Goal: Transaction & Acquisition: Book appointment/travel/reservation

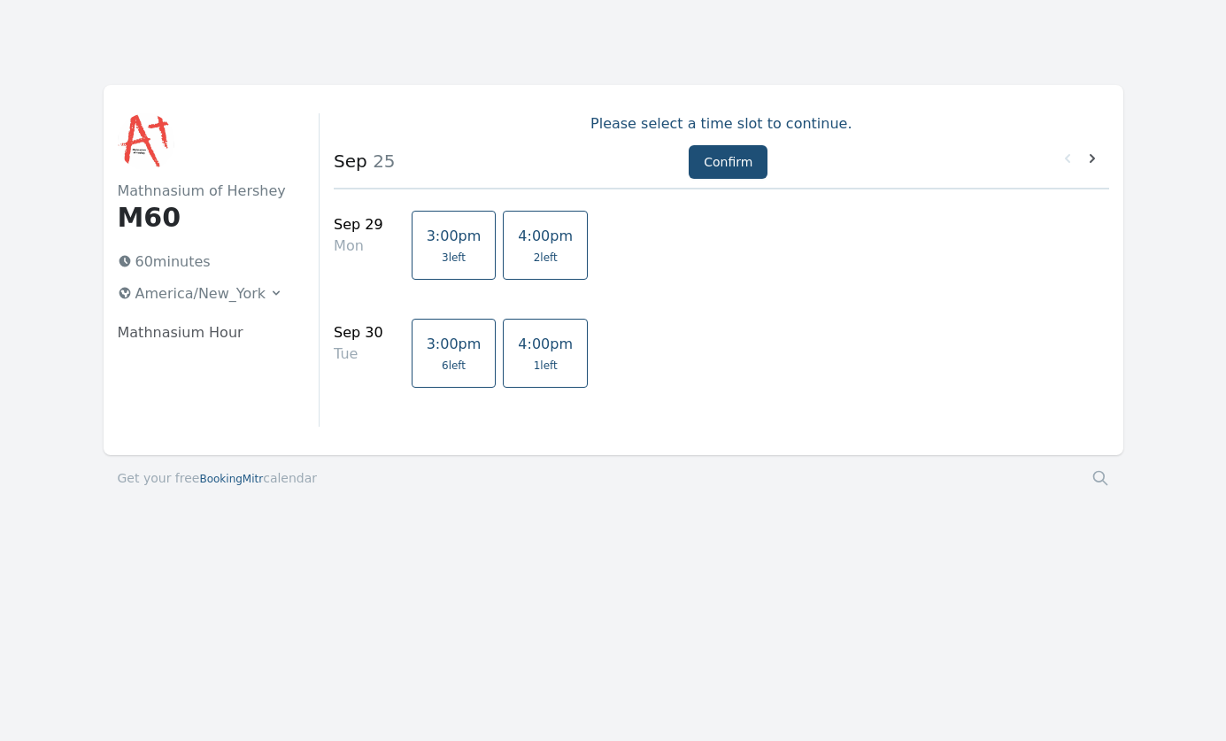
click at [513, 355] on link "4:00pm 1 left" at bounding box center [545, 353] width 85 height 69
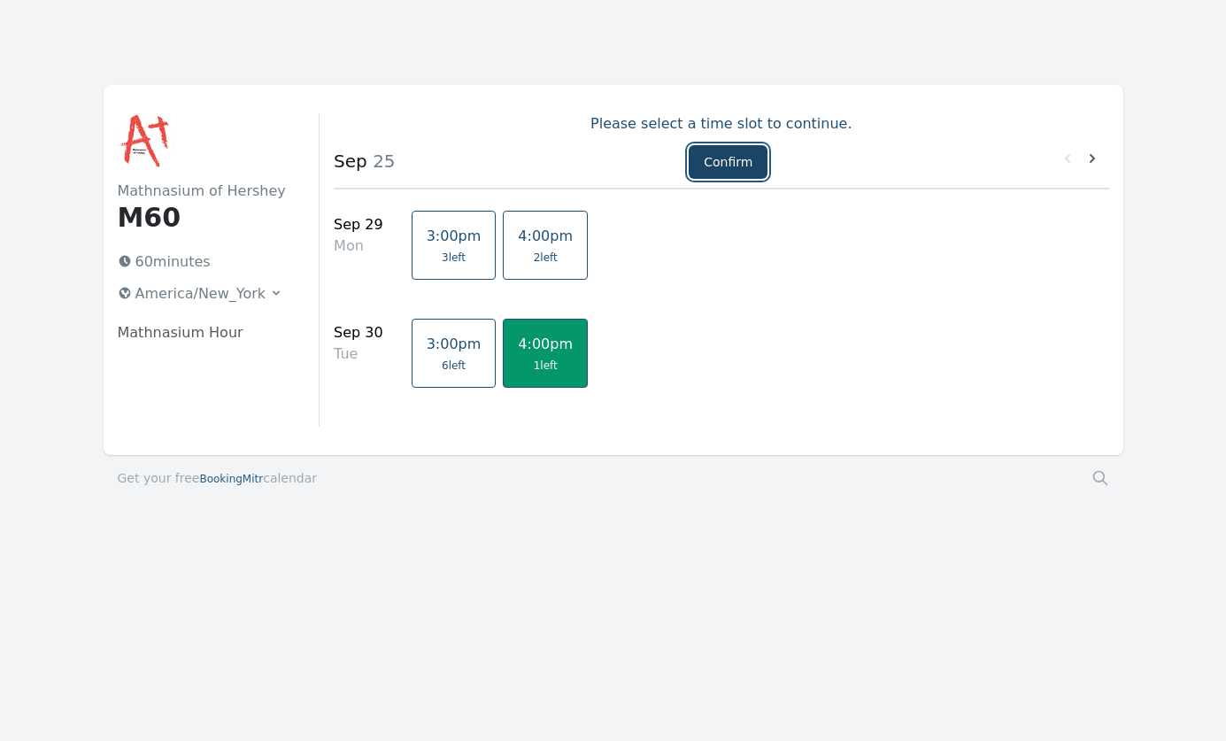
click at [716, 165] on button "Confirm" at bounding box center [727, 162] width 79 height 34
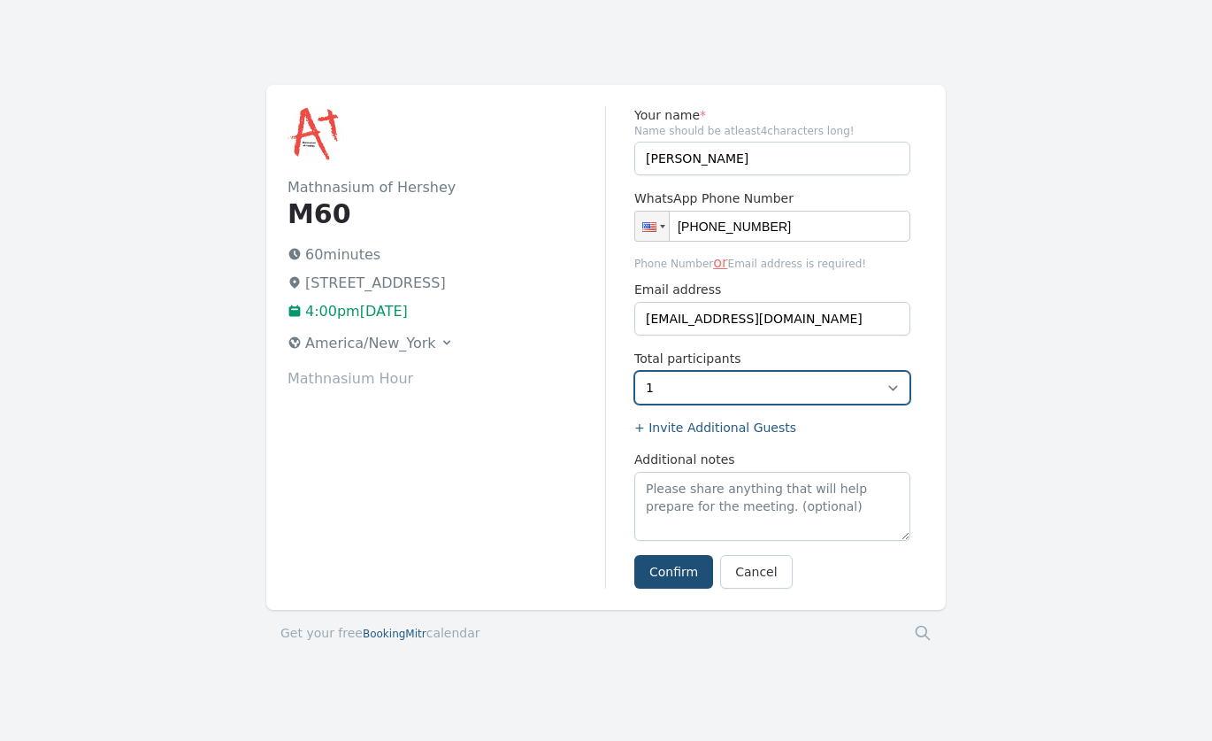
click at [894, 381] on select "1" at bounding box center [772, 388] width 276 height 34
click at [758, 393] on select "1" at bounding box center [772, 388] width 276 height 34
click at [714, 428] on label "+ Invite Additional Guests" at bounding box center [772, 428] width 276 height 18
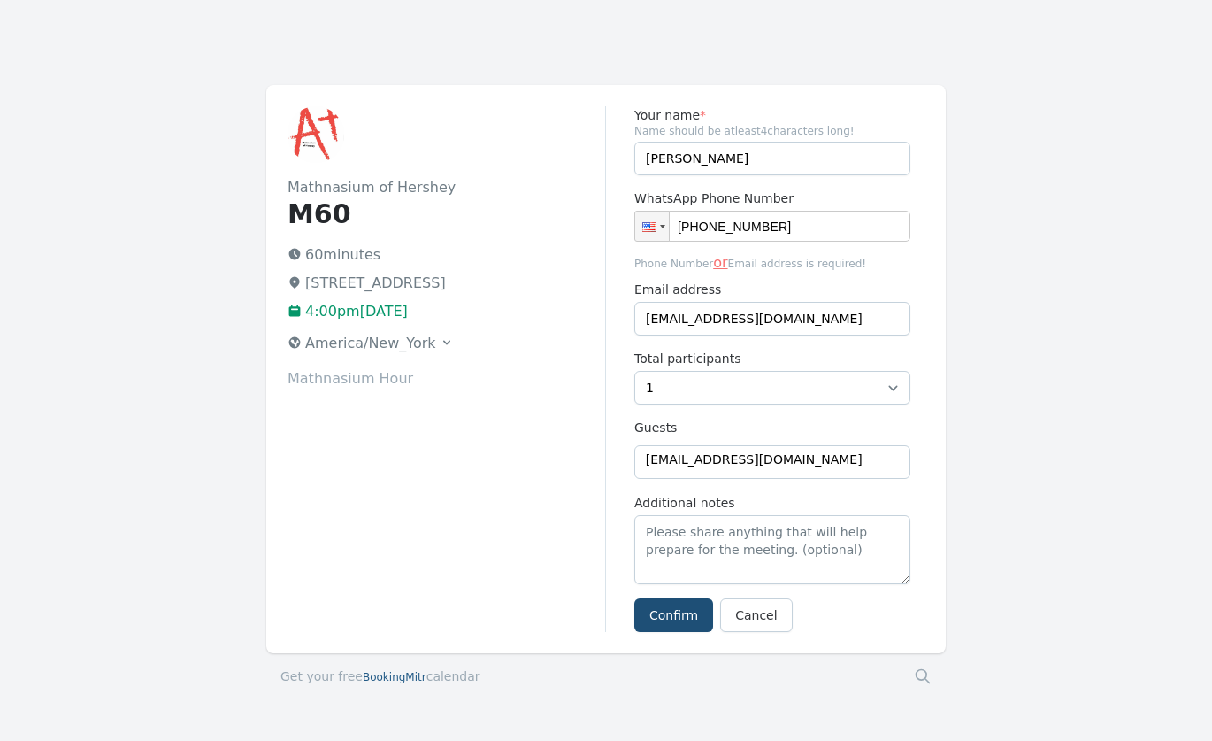
click at [698, 466] on span "[EMAIL_ADDRESS][DOMAIN_NAME]" at bounding box center [754, 459] width 217 height 18
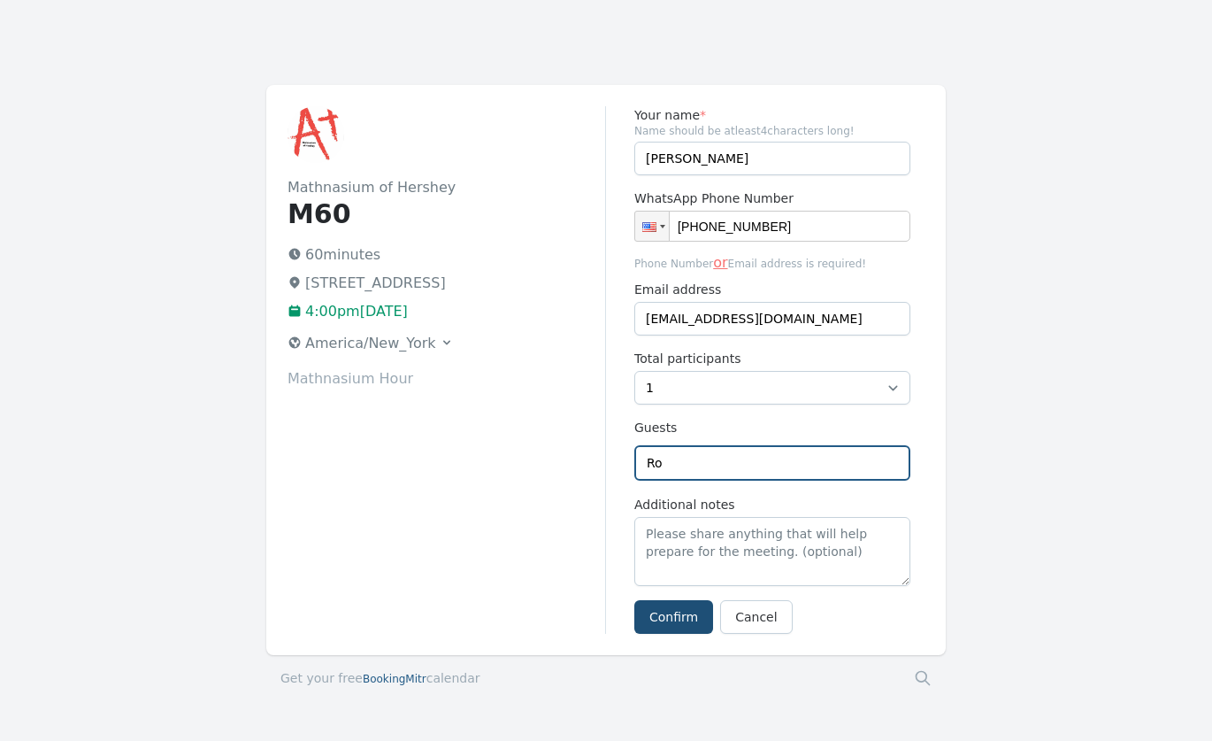
type input "R"
type input "[EMAIL_ADDRESS][DOMAIN_NAME]"
click at [680, 620] on form "Your name * Name should be atleast 4 characters long! [PERSON_NAME] WhatsApp Ph…" at bounding box center [772, 369] width 276 height 527
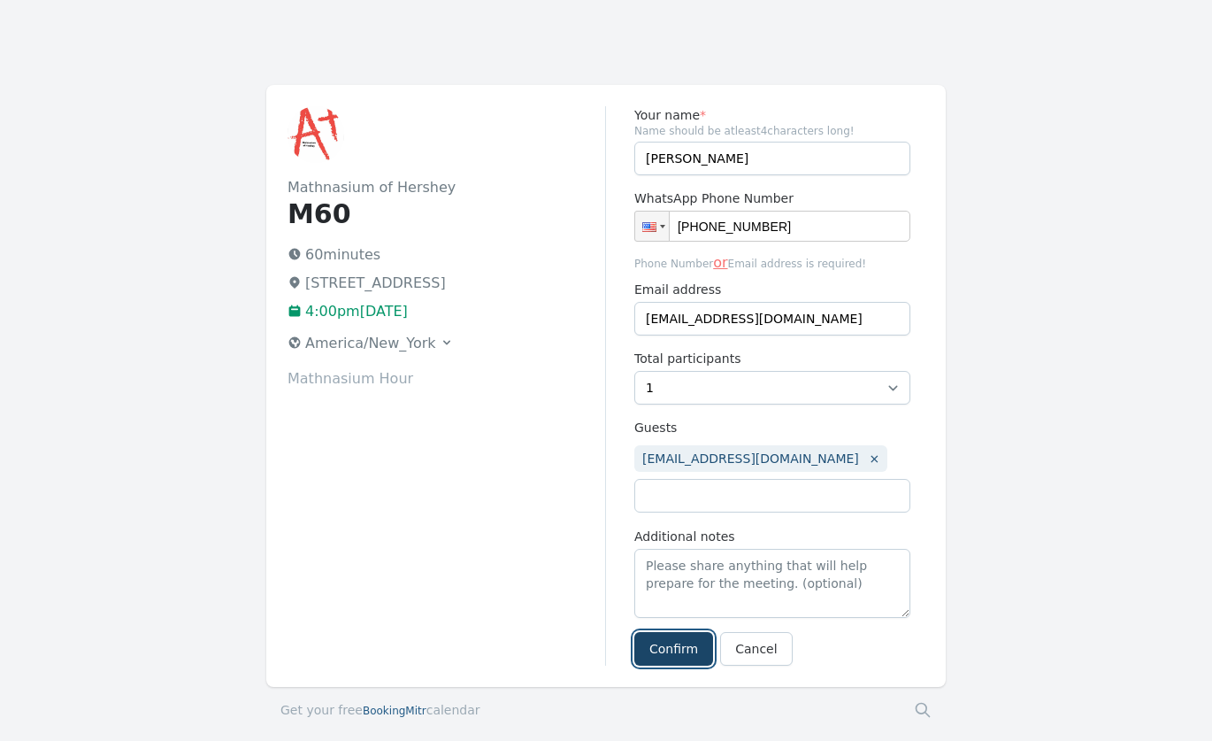
click at [680, 650] on button "Confirm" at bounding box center [673, 649] width 79 height 34
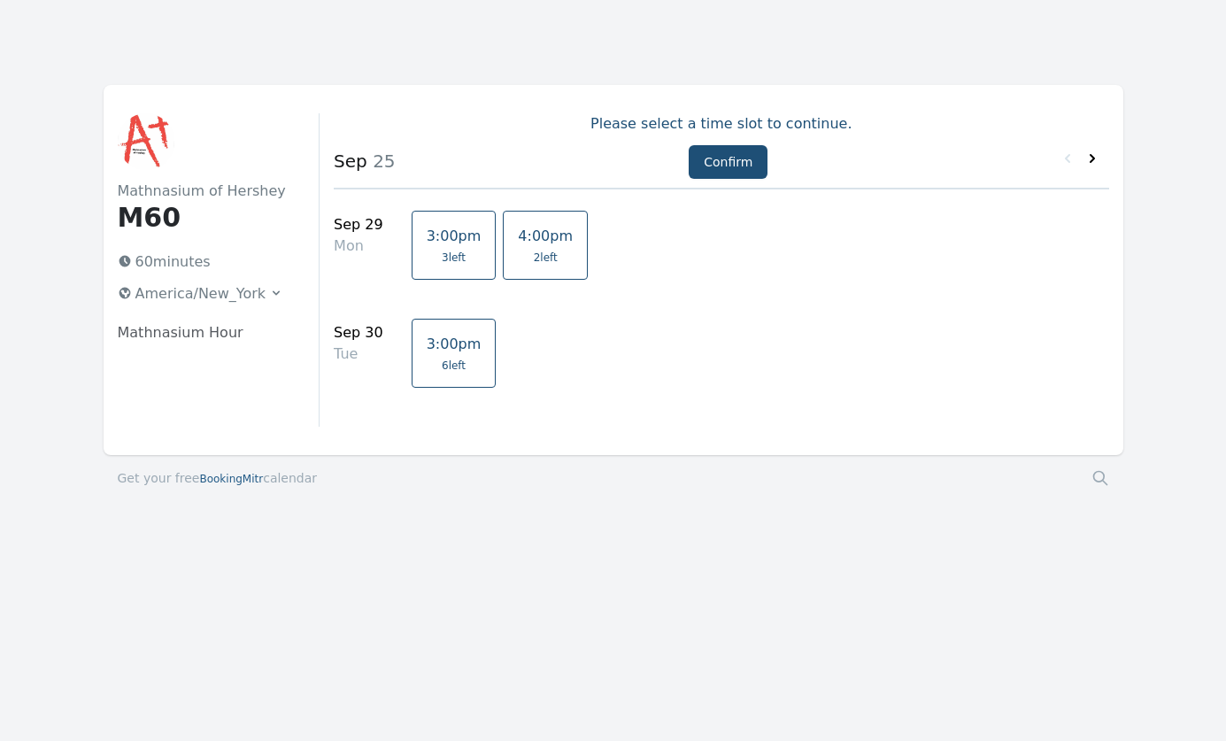
click at [1094, 156] on icon at bounding box center [1092, 159] width 18 height 18
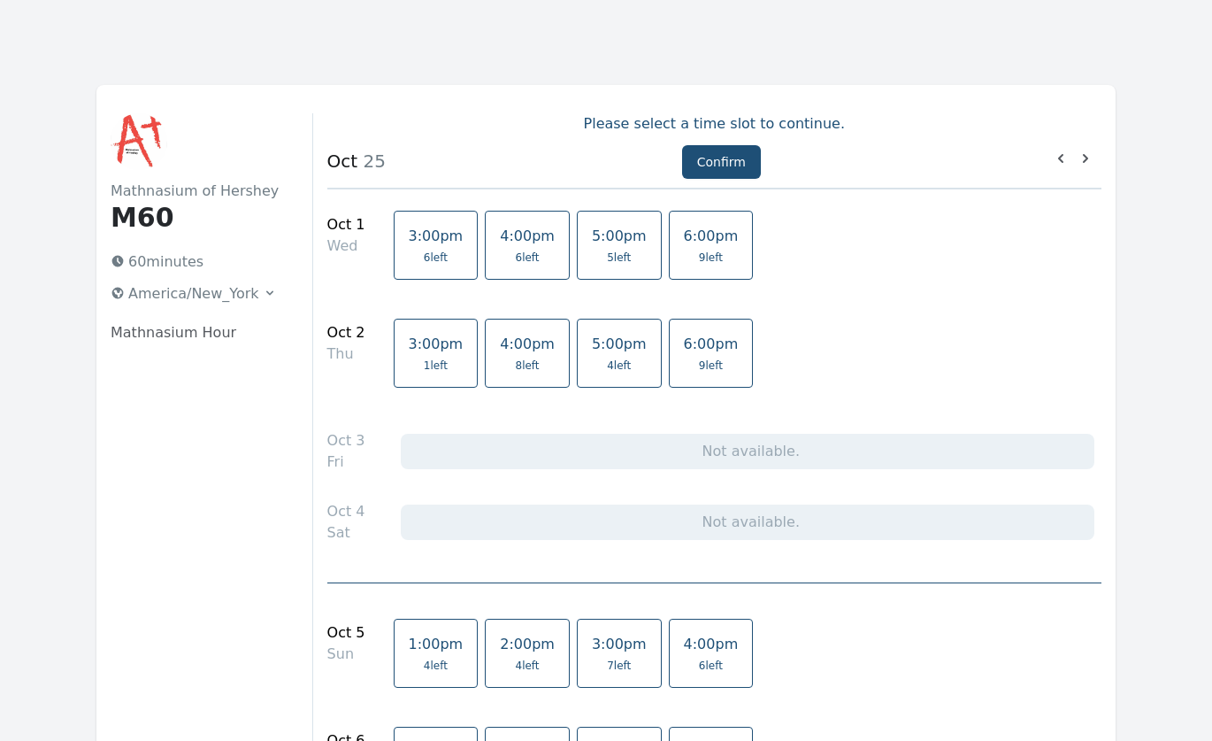
click at [601, 249] on link "5:00pm 5 left" at bounding box center [619, 245] width 85 height 69
click at [607, 365] on span "4 left" at bounding box center [619, 365] width 24 height 14
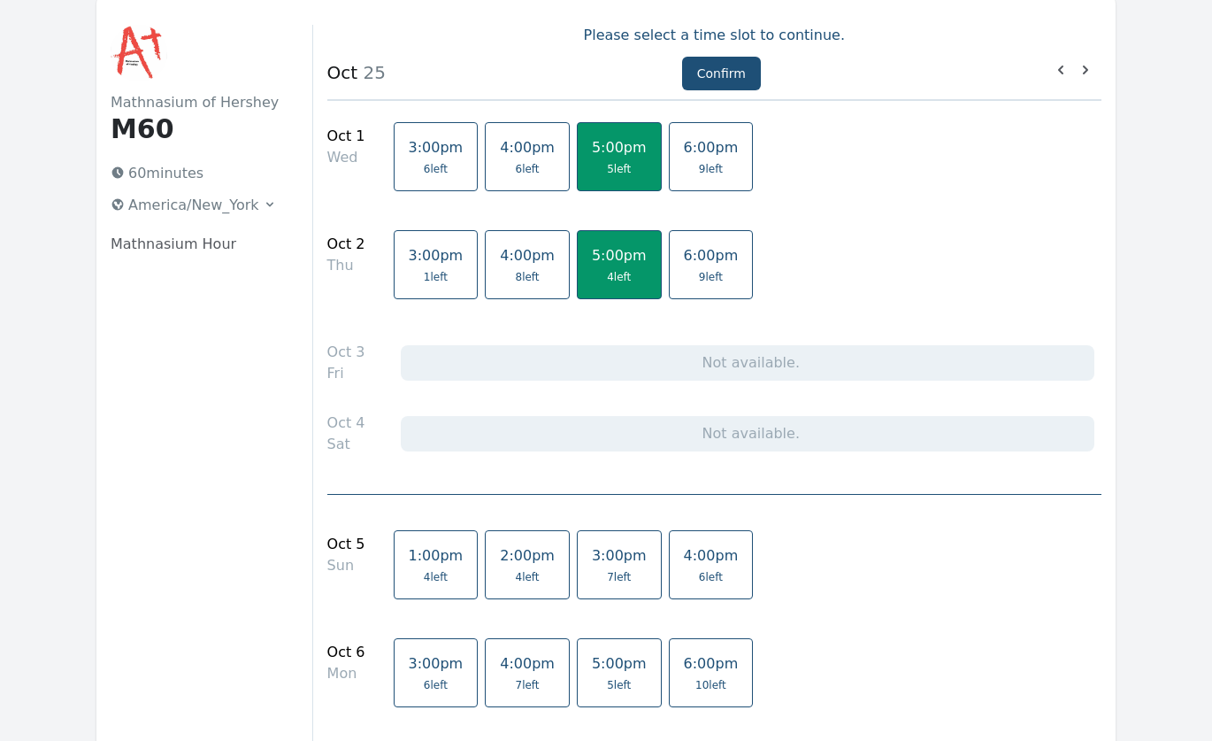
scroll to position [177, 0]
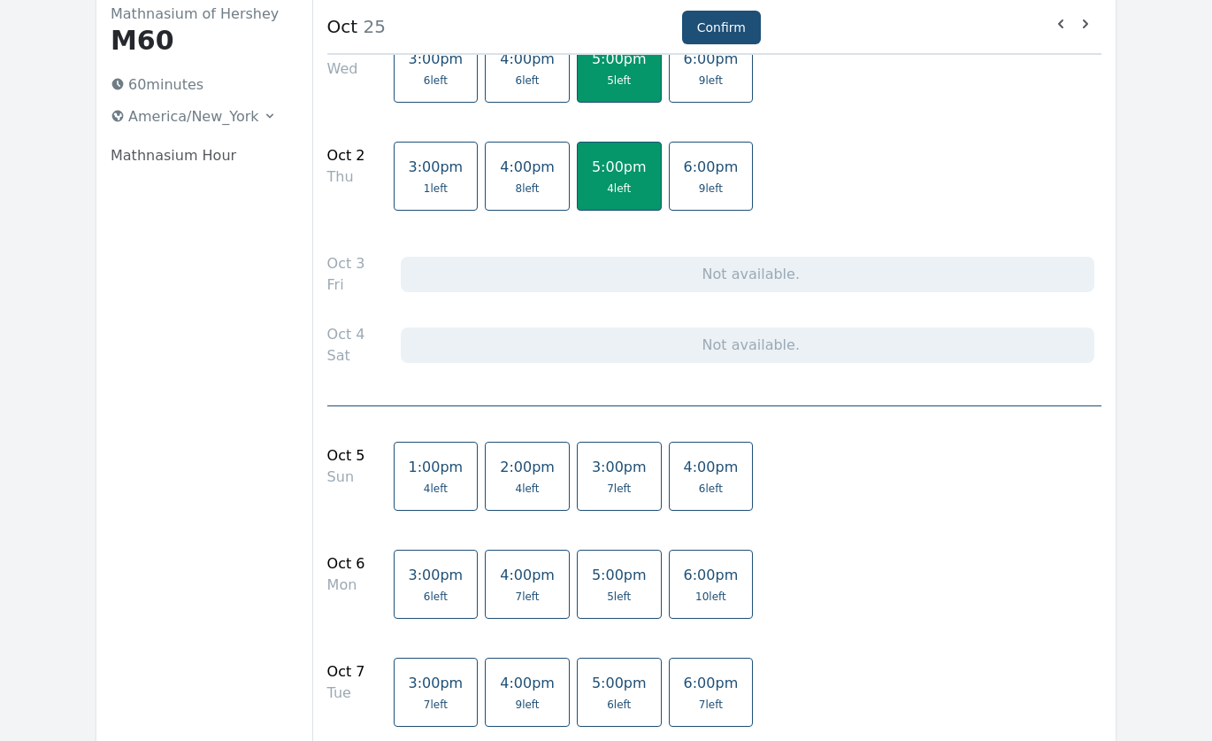
click at [595, 473] on span "3:00pm" at bounding box center [619, 466] width 55 height 17
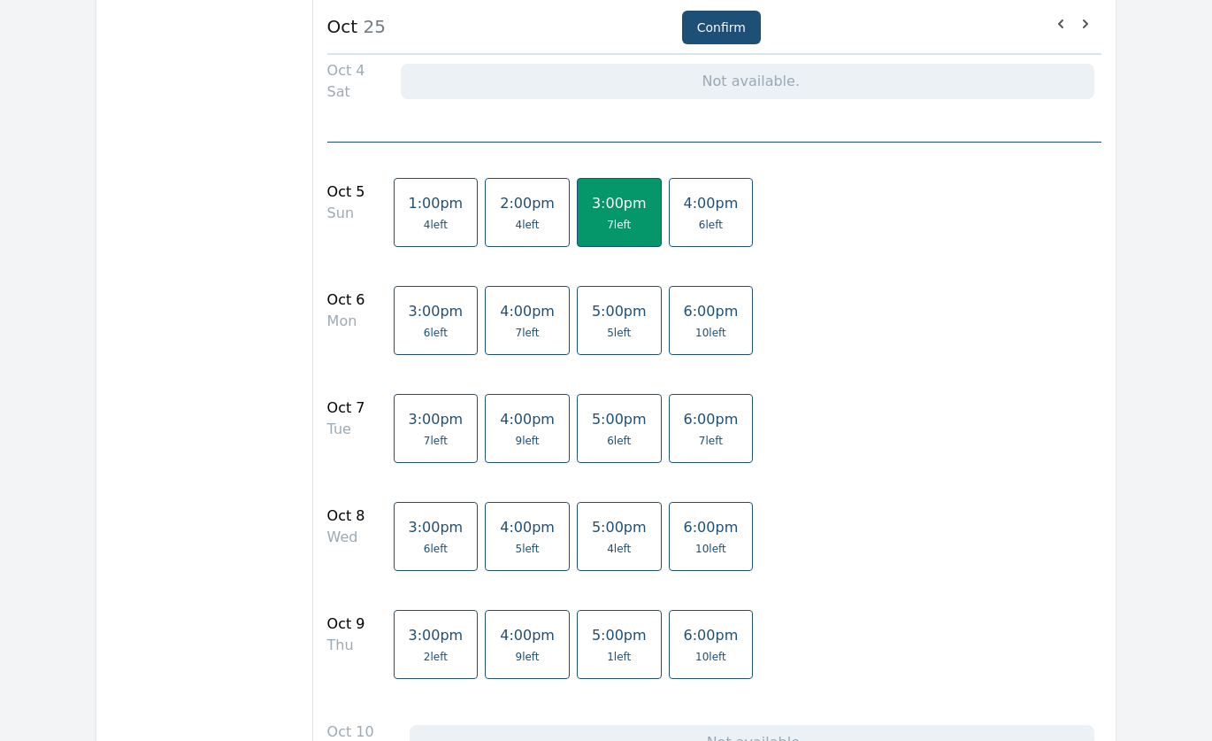
scroll to position [442, 0]
click at [607, 545] on span "4 left" at bounding box center [619, 547] width 24 height 14
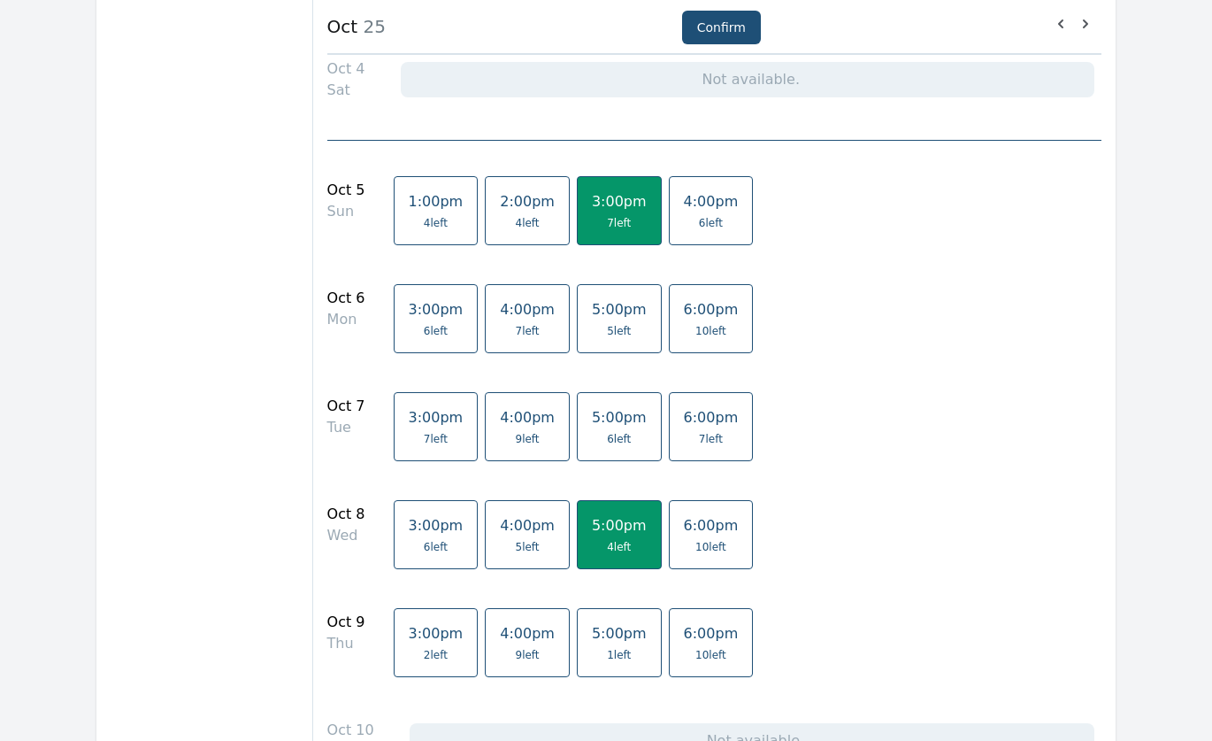
click at [518, 647] on link "4:00pm 9 left" at bounding box center [527, 642] width 85 height 69
click at [516, 542] on span "5 left" at bounding box center [528, 547] width 24 height 14
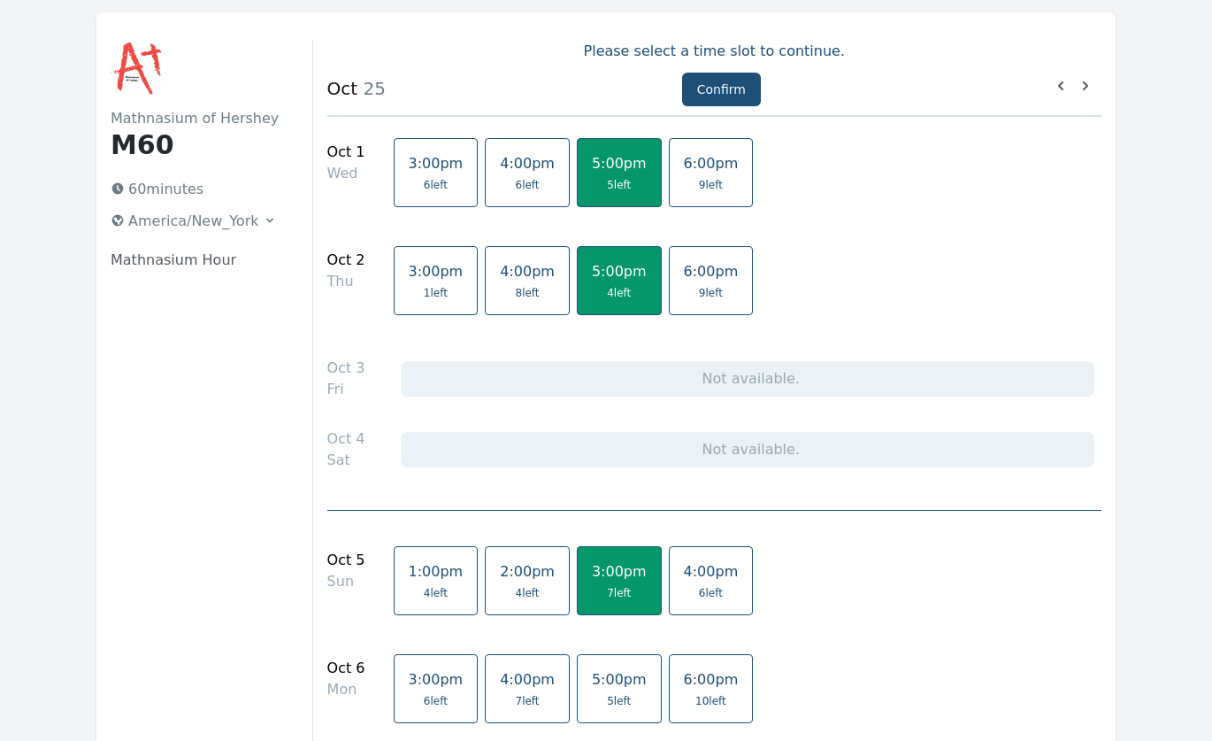
scroll to position [0, 0]
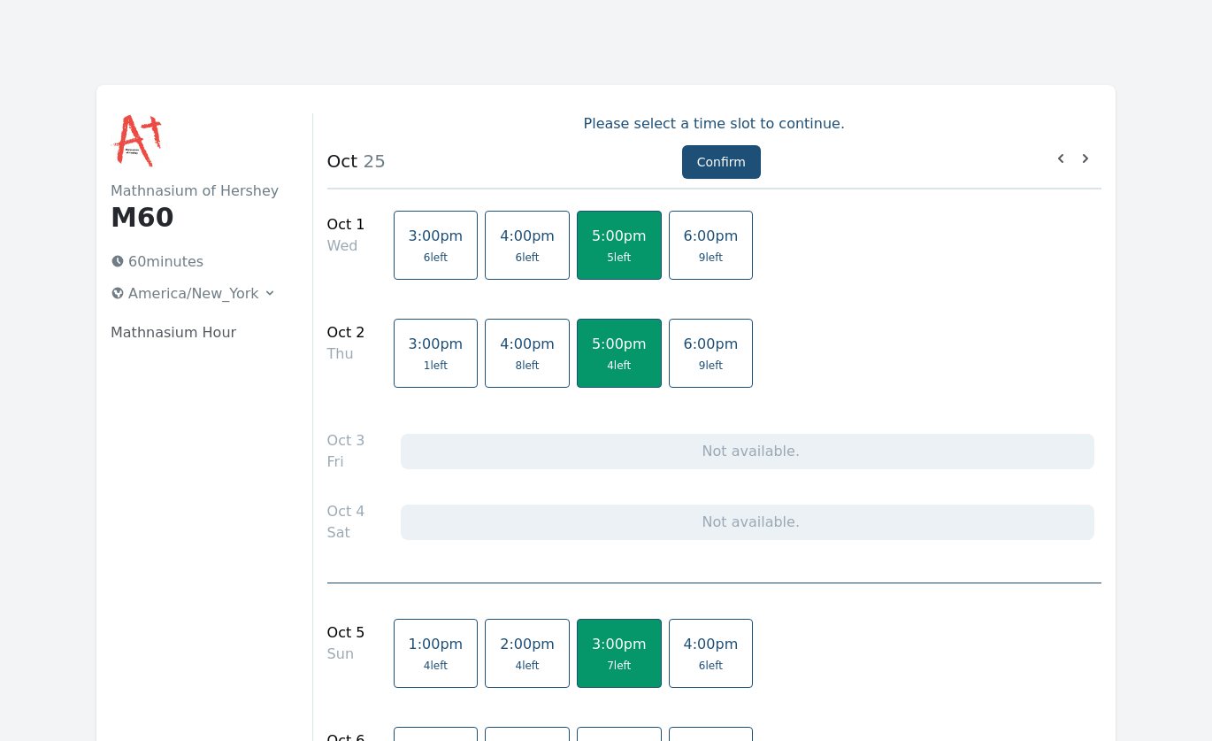
click at [500, 344] on span "4:00pm" at bounding box center [527, 343] width 55 height 17
click at [516, 261] on span "6 left" at bounding box center [528, 257] width 24 height 14
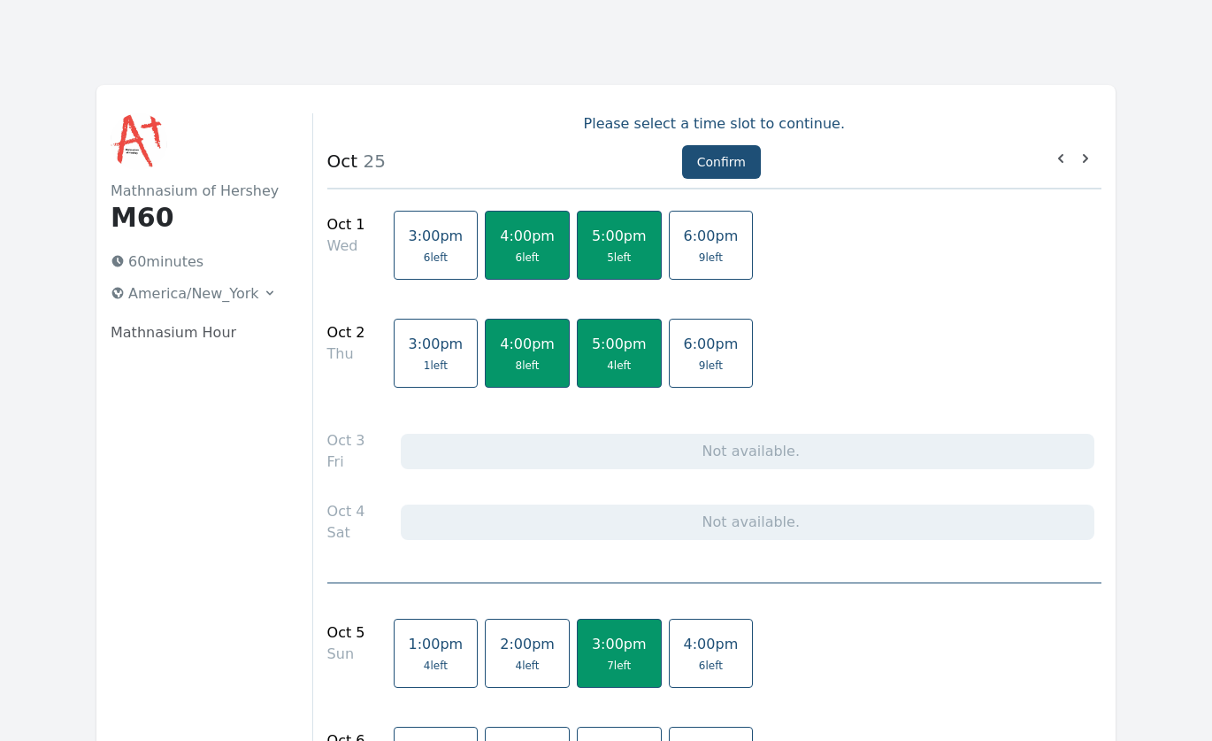
click at [577, 248] on link "5:00pm 5 left" at bounding box center [619, 245] width 85 height 69
click at [599, 380] on link "5:00pm 4 left" at bounding box center [619, 353] width 85 height 69
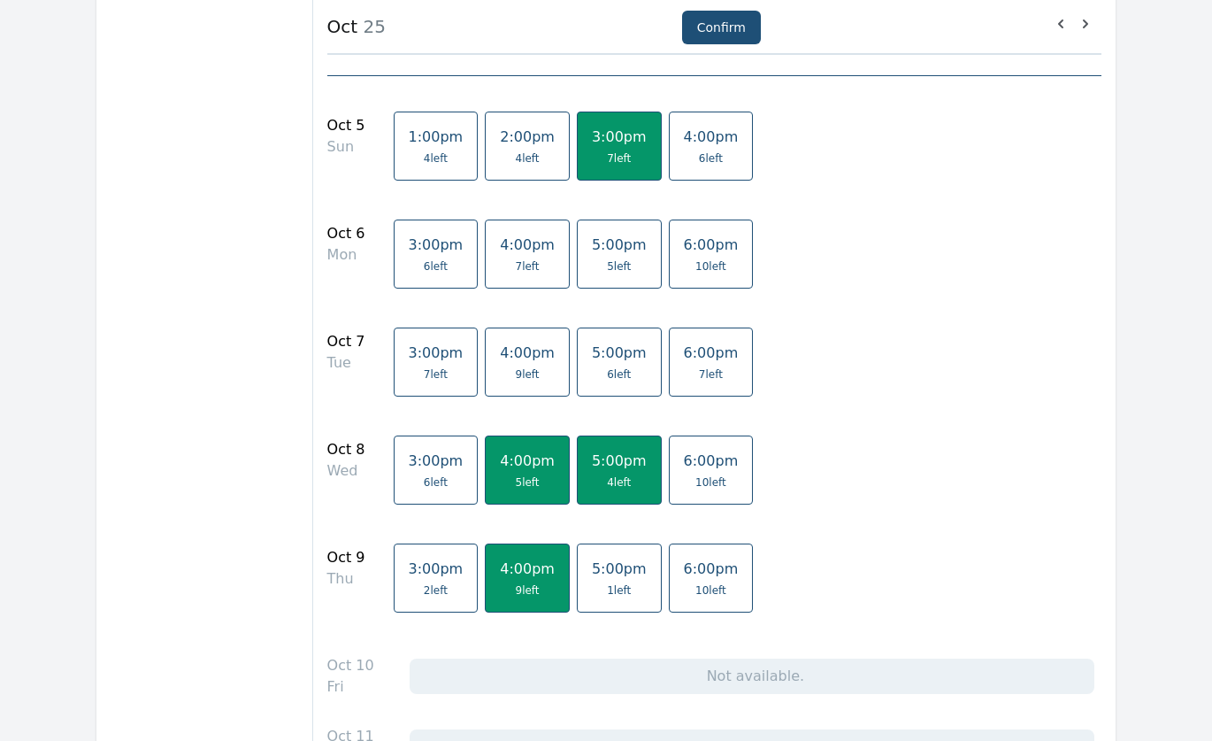
scroll to position [531, 0]
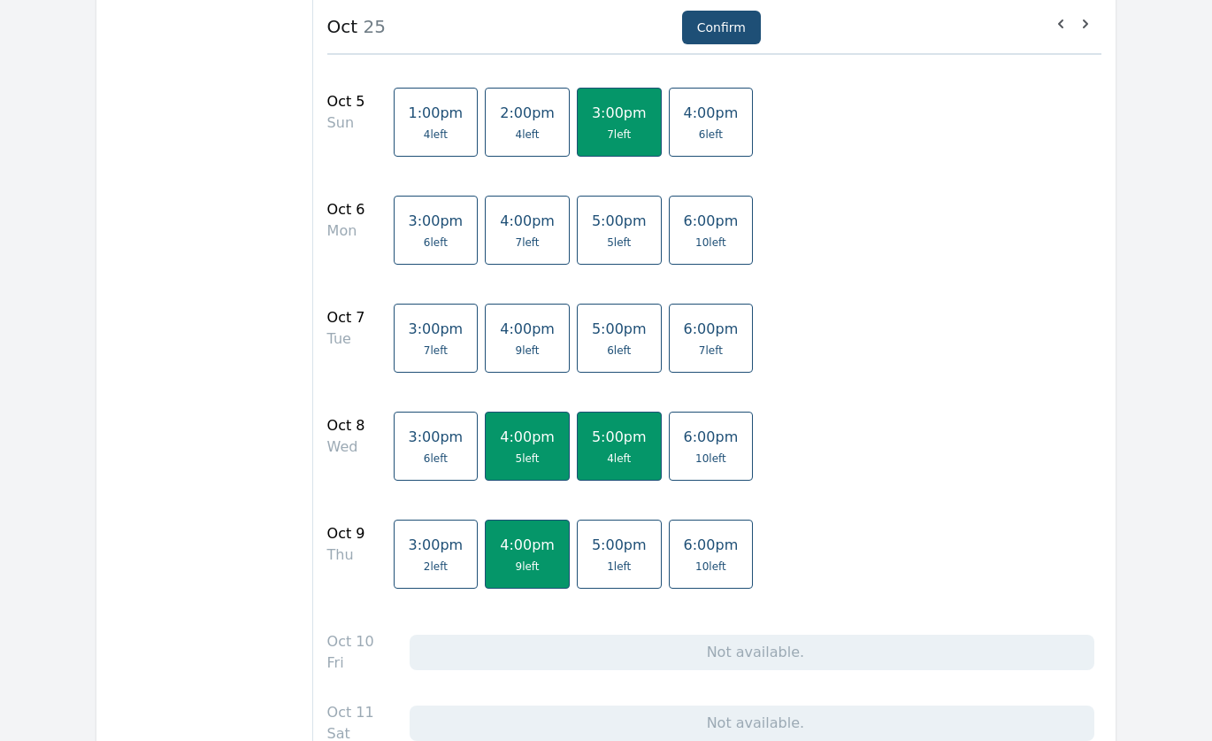
click at [607, 454] on span "4 left" at bounding box center [619, 458] width 24 height 14
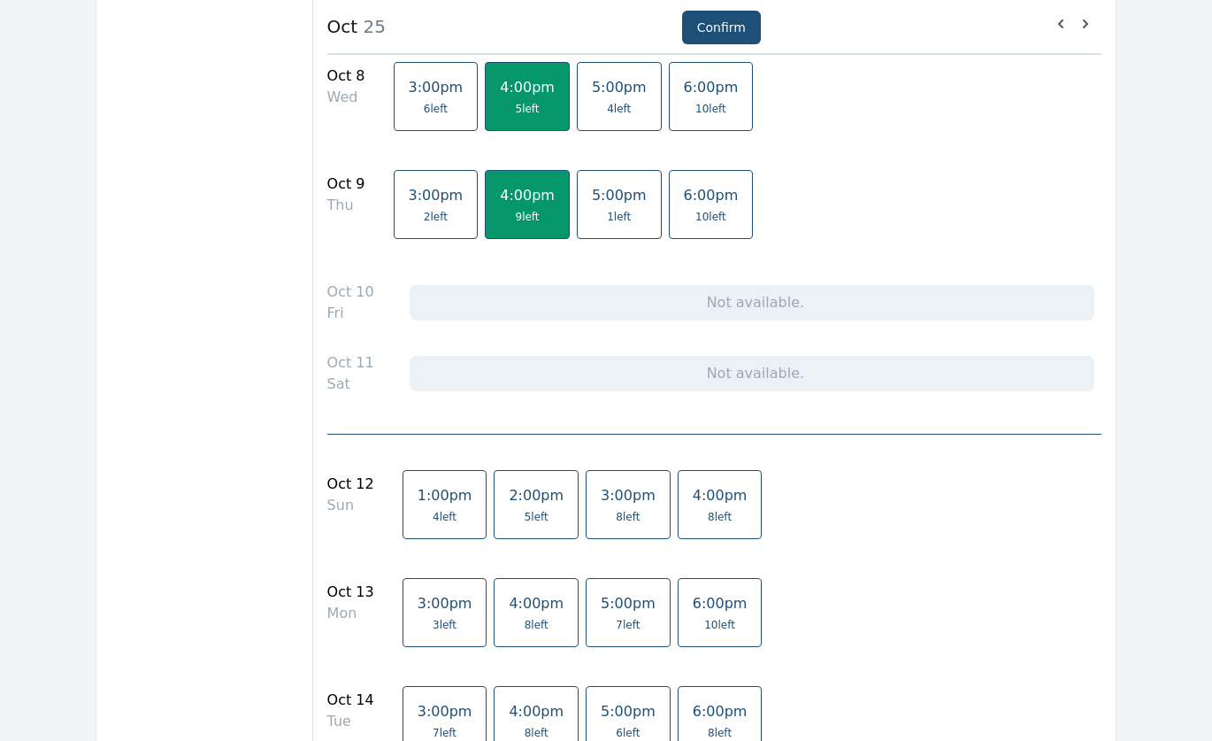
scroll to position [885, 0]
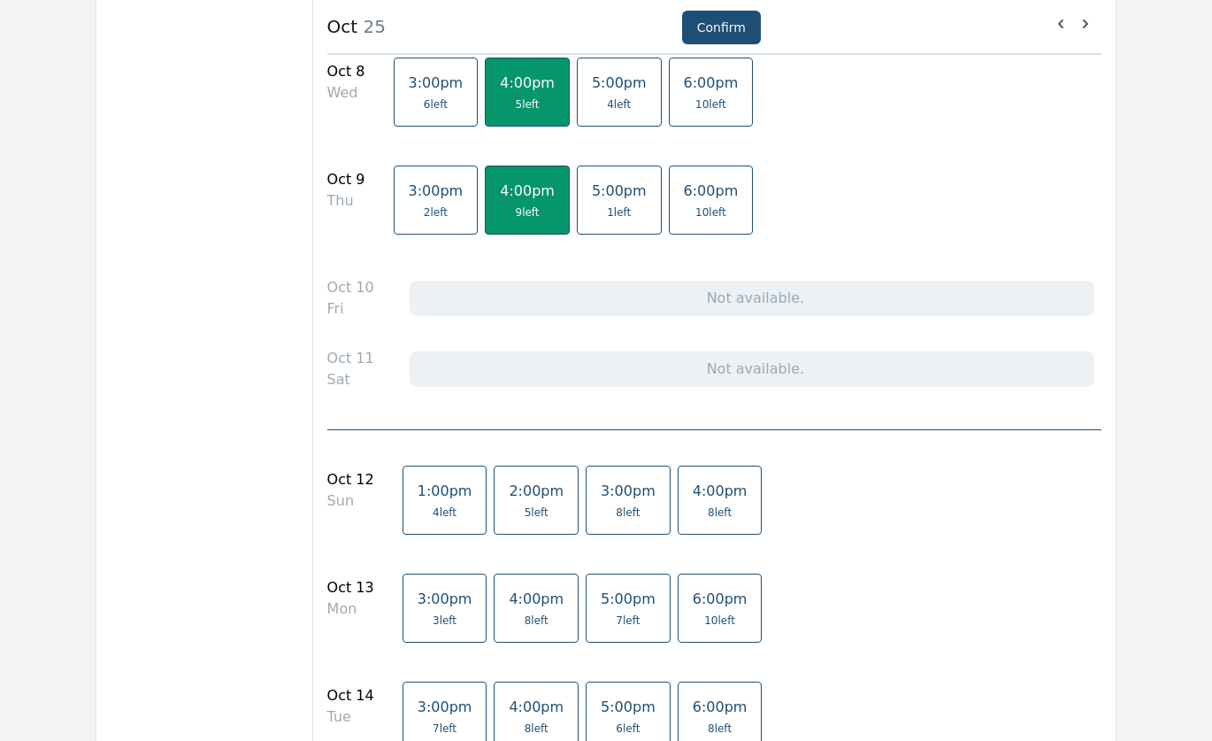
click at [586, 500] on link "3:00pm 8 left" at bounding box center [628, 499] width 85 height 69
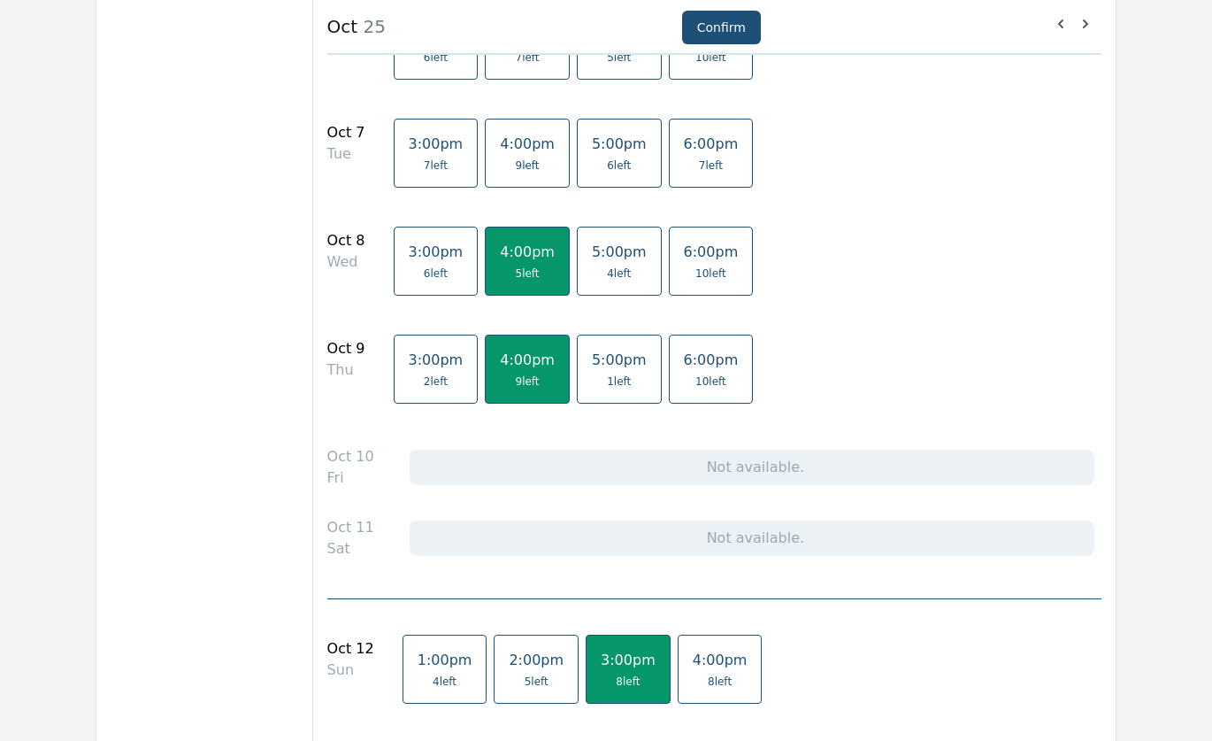
scroll to position [796, 0]
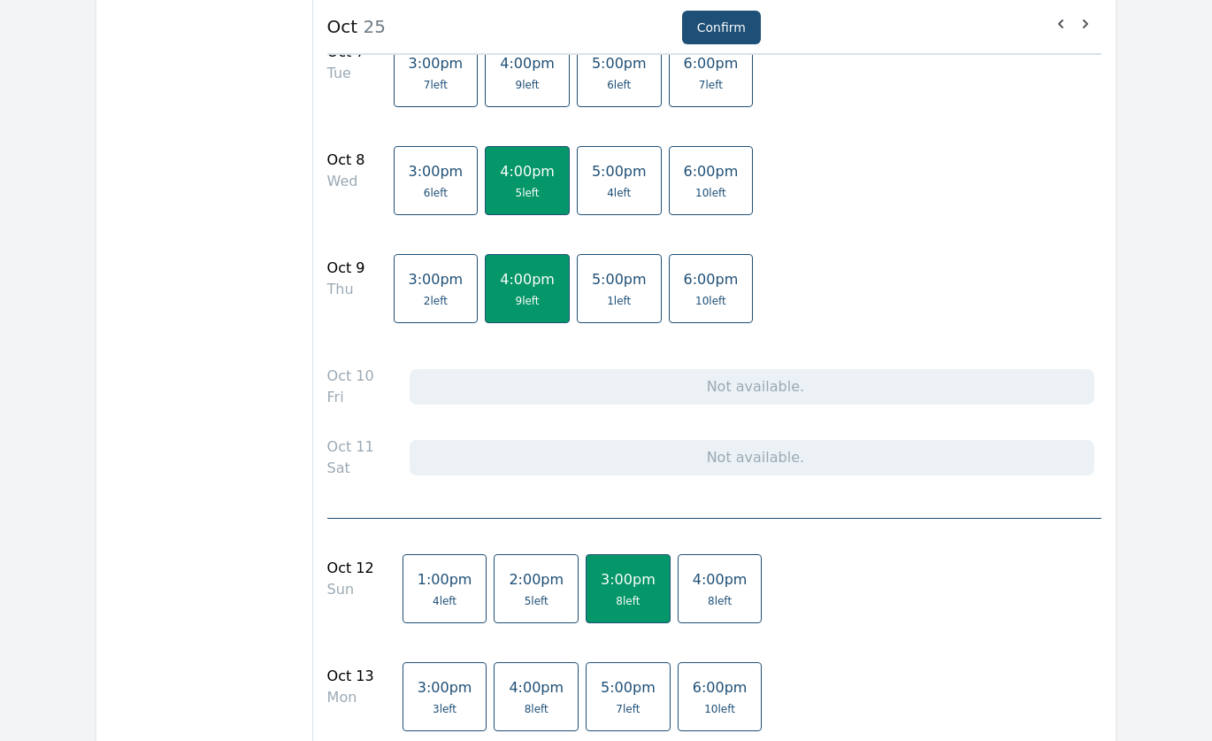
click at [596, 589] on link "3:00pm 8 left" at bounding box center [628, 588] width 85 height 69
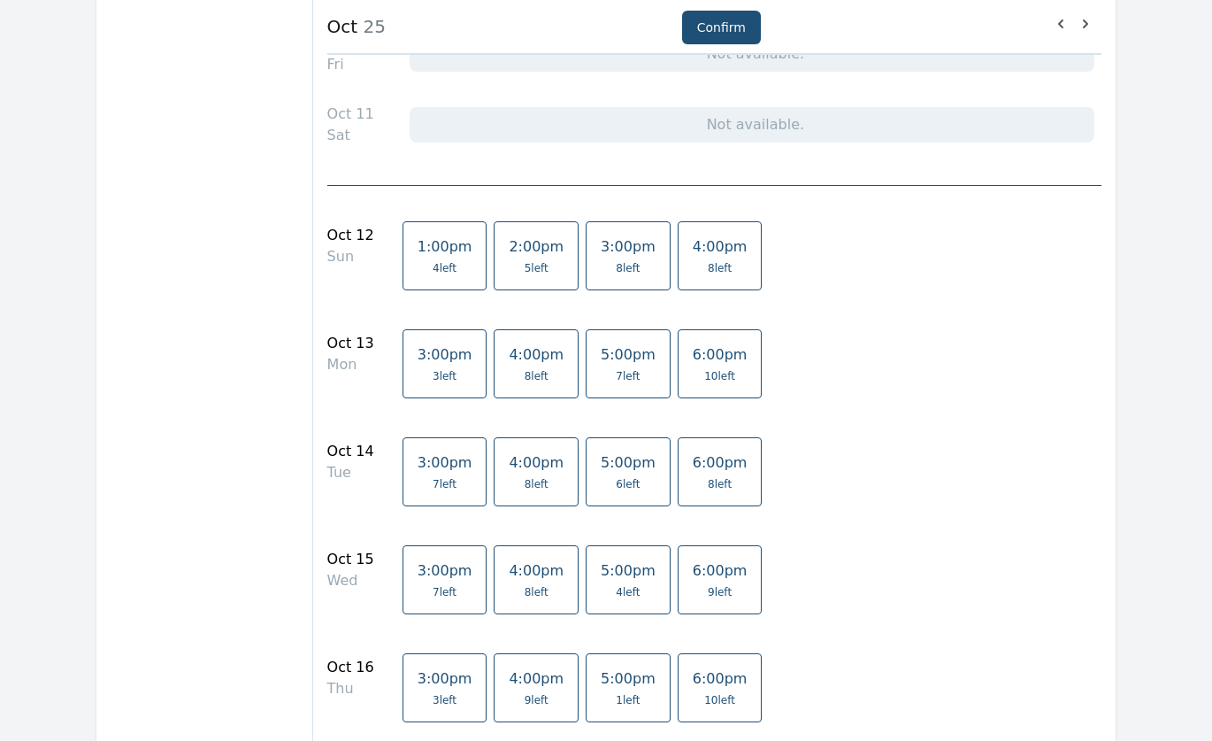
scroll to position [1150, 0]
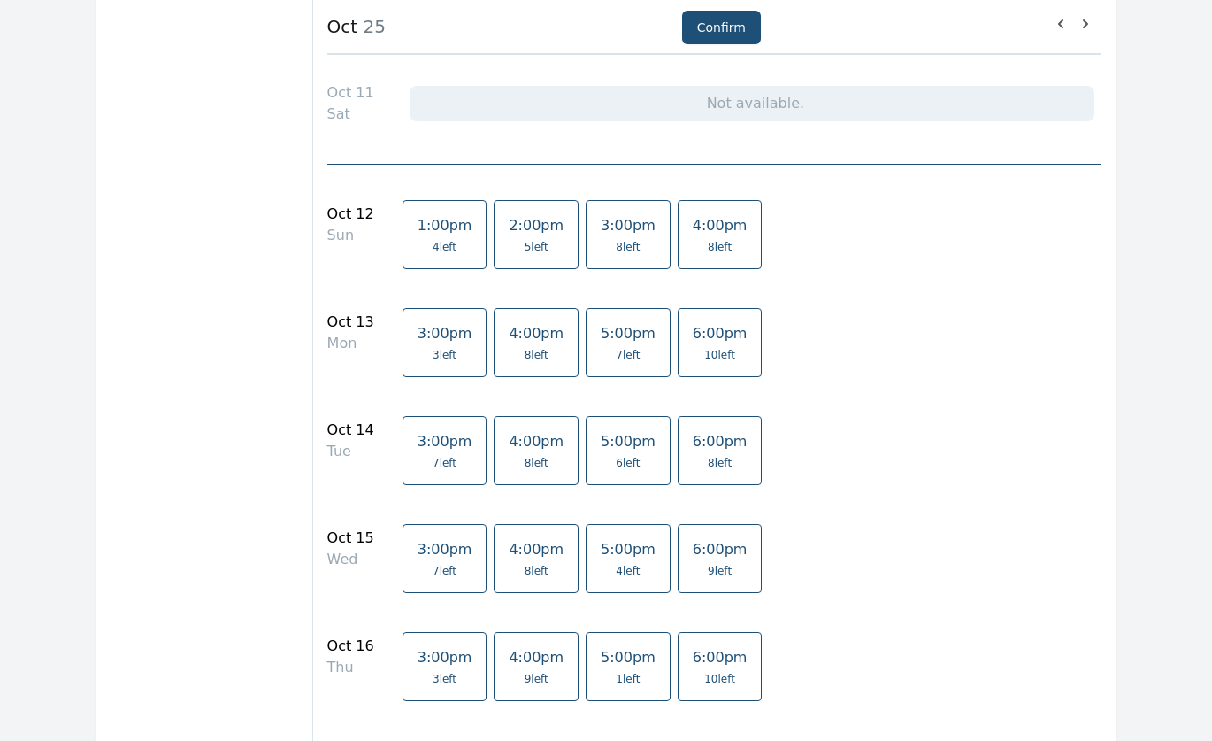
click at [509, 557] on span "4:00pm" at bounding box center [536, 549] width 55 height 17
click at [509, 649] on span "4:00pm" at bounding box center [536, 657] width 55 height 17
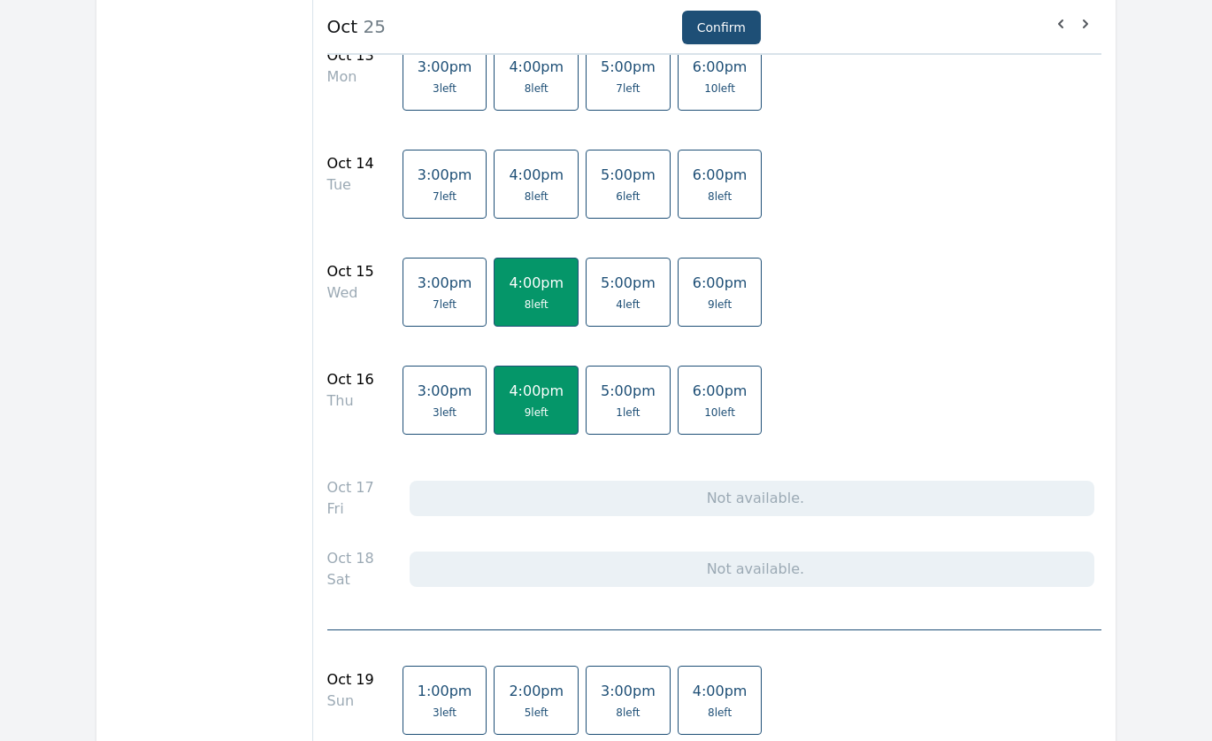
scroll to position [1593, 0]
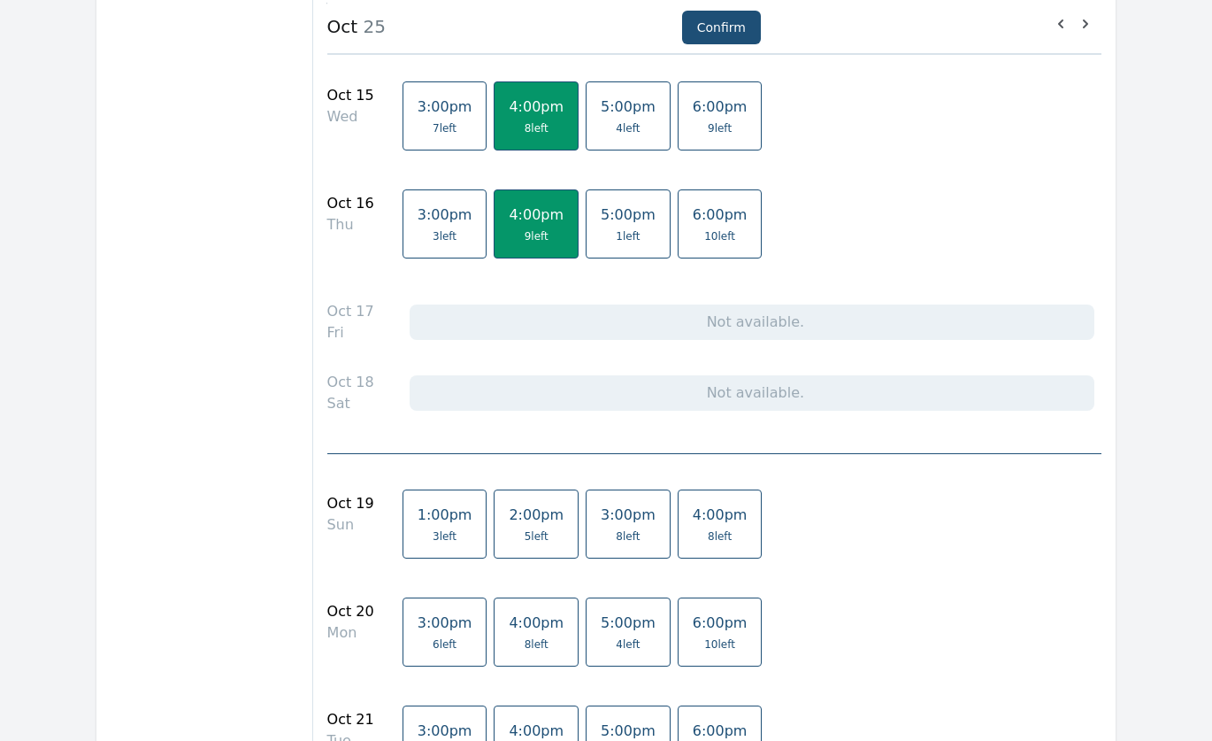
click at [616, 533] on span "8 left" at bounding box center [628, 536] width 24 height 14
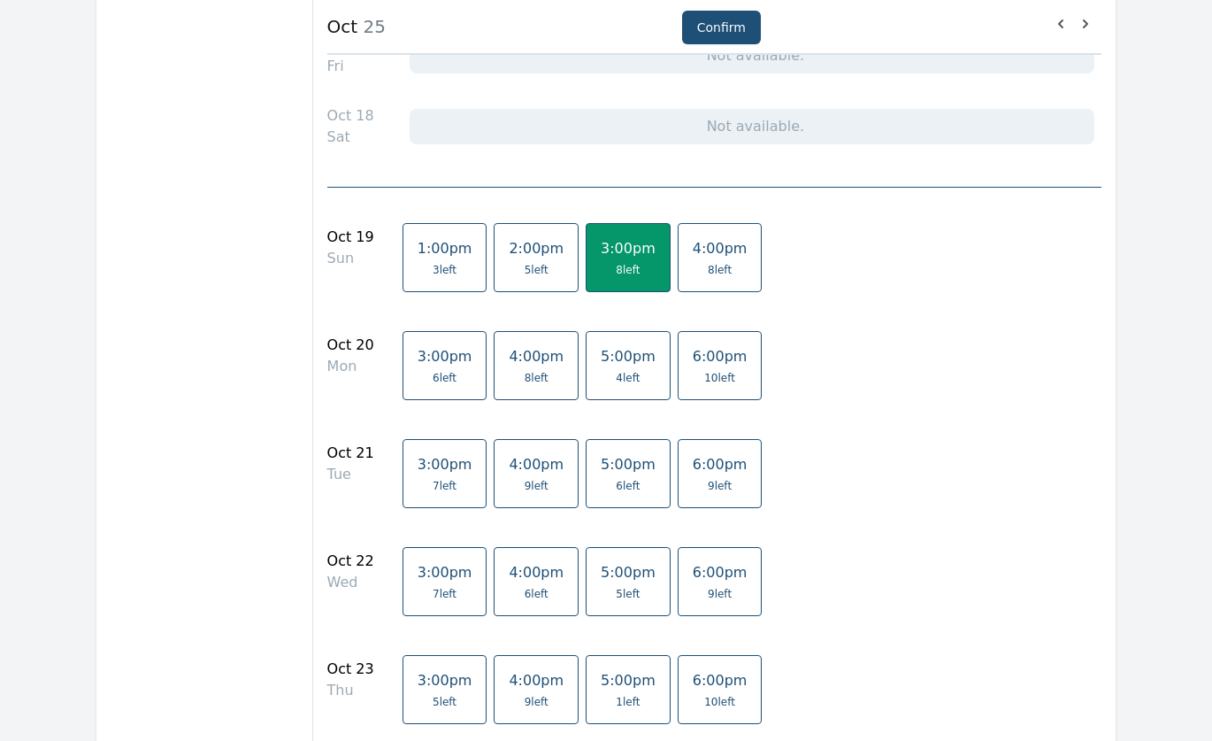
scroll to position [1947, 0]
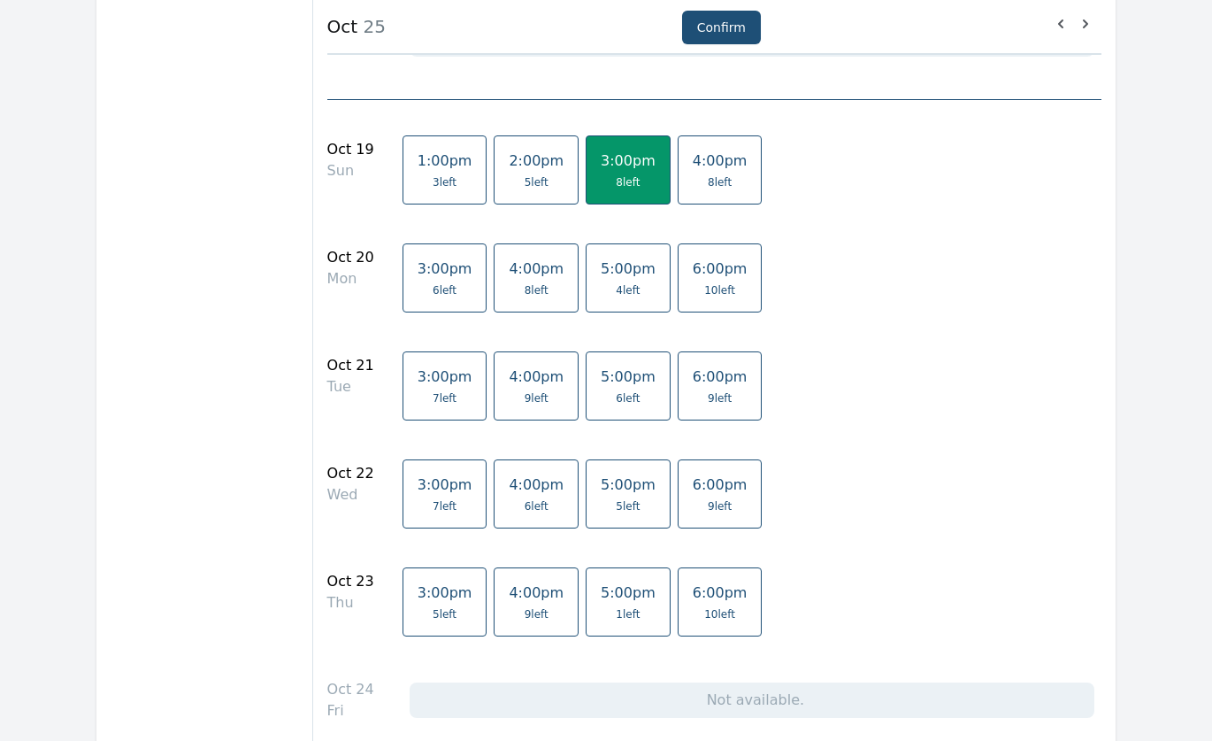
click at [525, 500] on span "6 left" at bounding box center [537, 506] width 24 height 14
click at [516, 604] on link "4:00pm 9 left" at bounding box center [536, 601] width 85 height 69
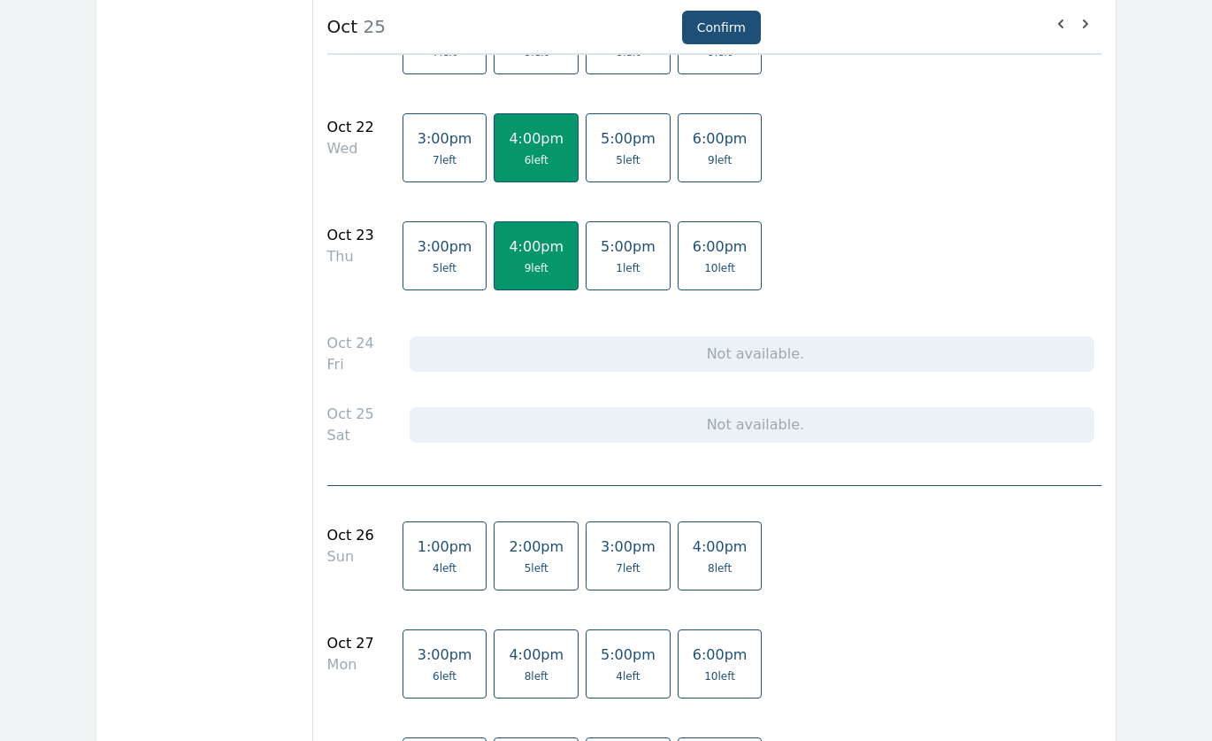
scroll to position [2389, 0]
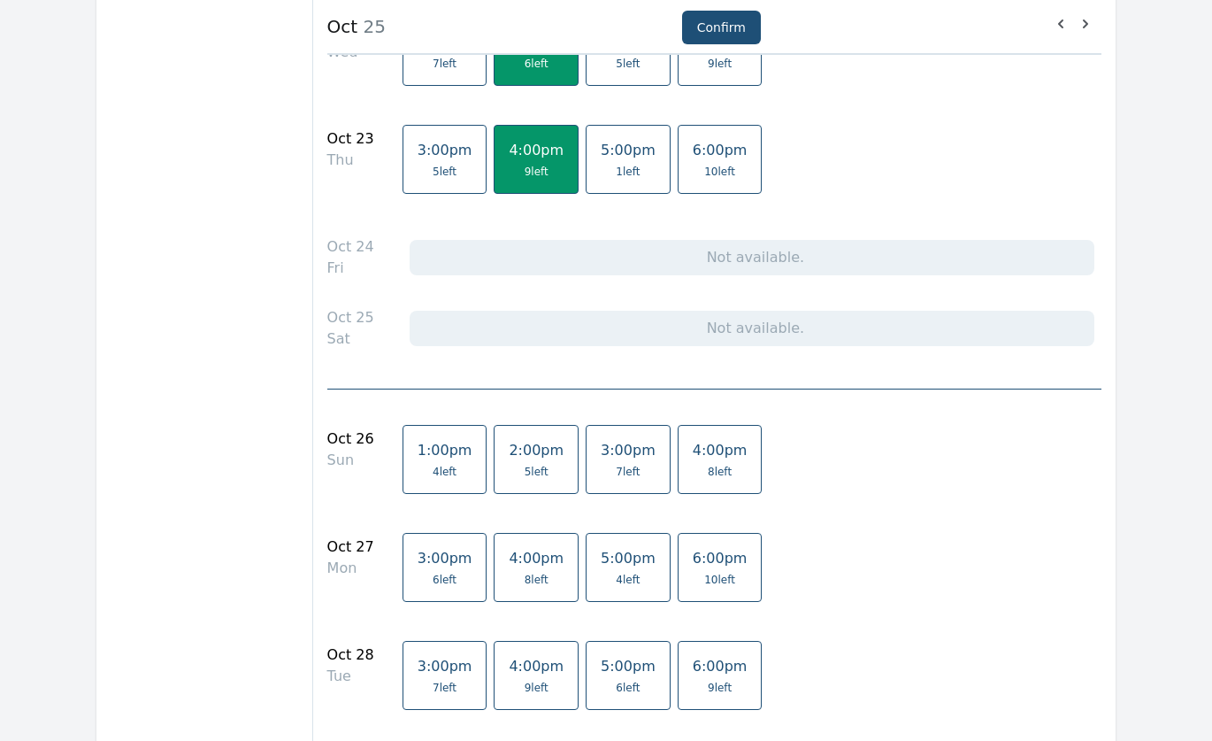
click at [616, 476] on span "7 left" at bounding box center [628, 472] width 24 height 14
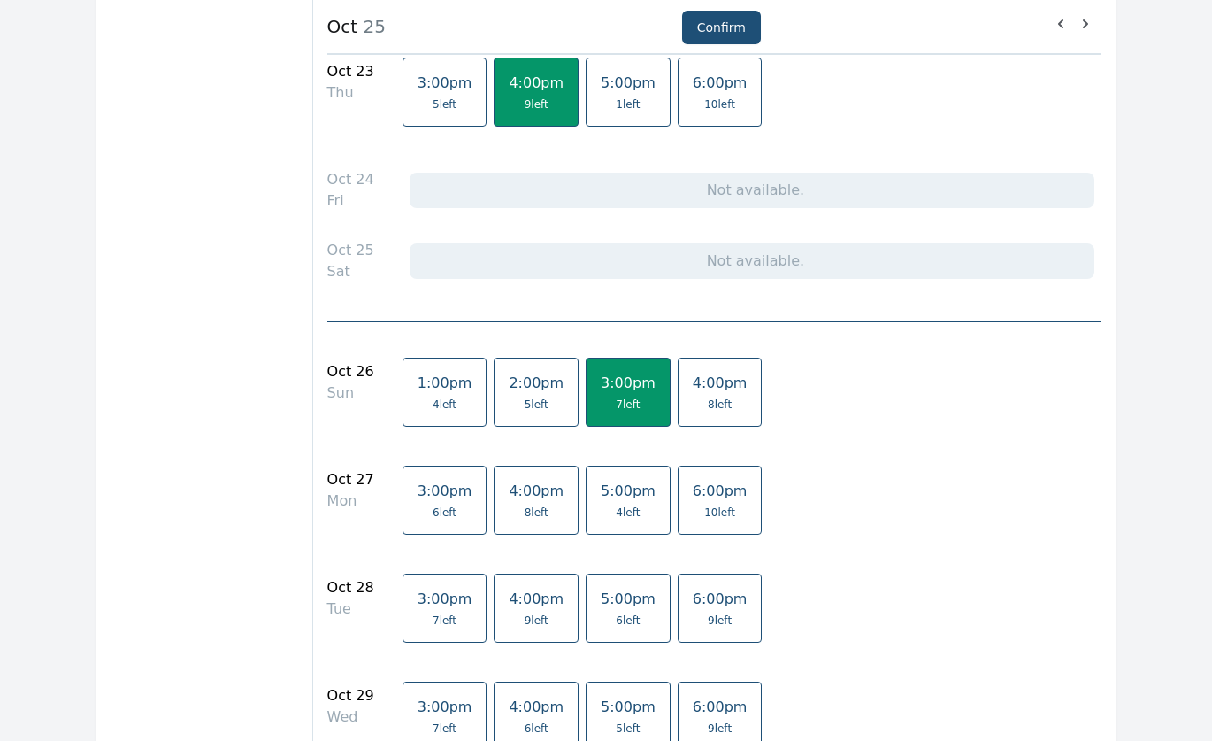
scroll to position [2478, 0]
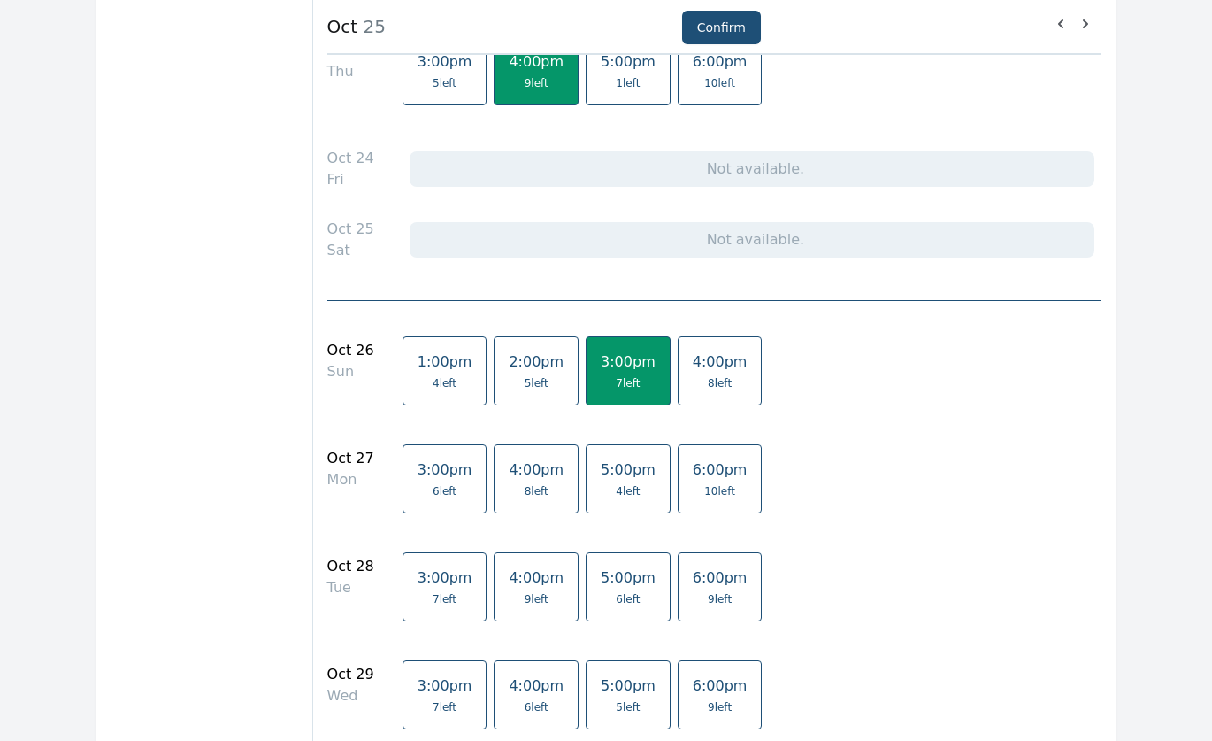
click at [693, 389] on span "8 left" at bounding box center [720, 383] width 55 height 14
click at [594, 394] on link "3:00pm 7 left" at bounding box center [628, 370] width 85 height 69
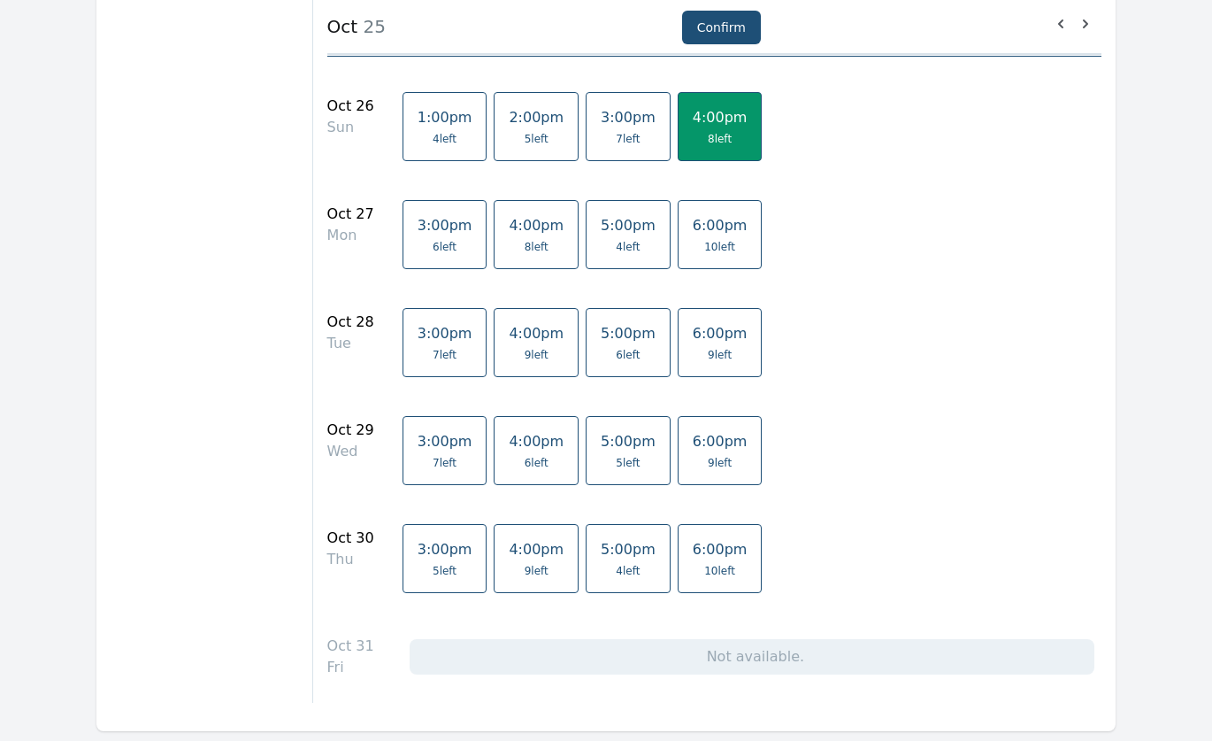
scroll to position [2743, 0]
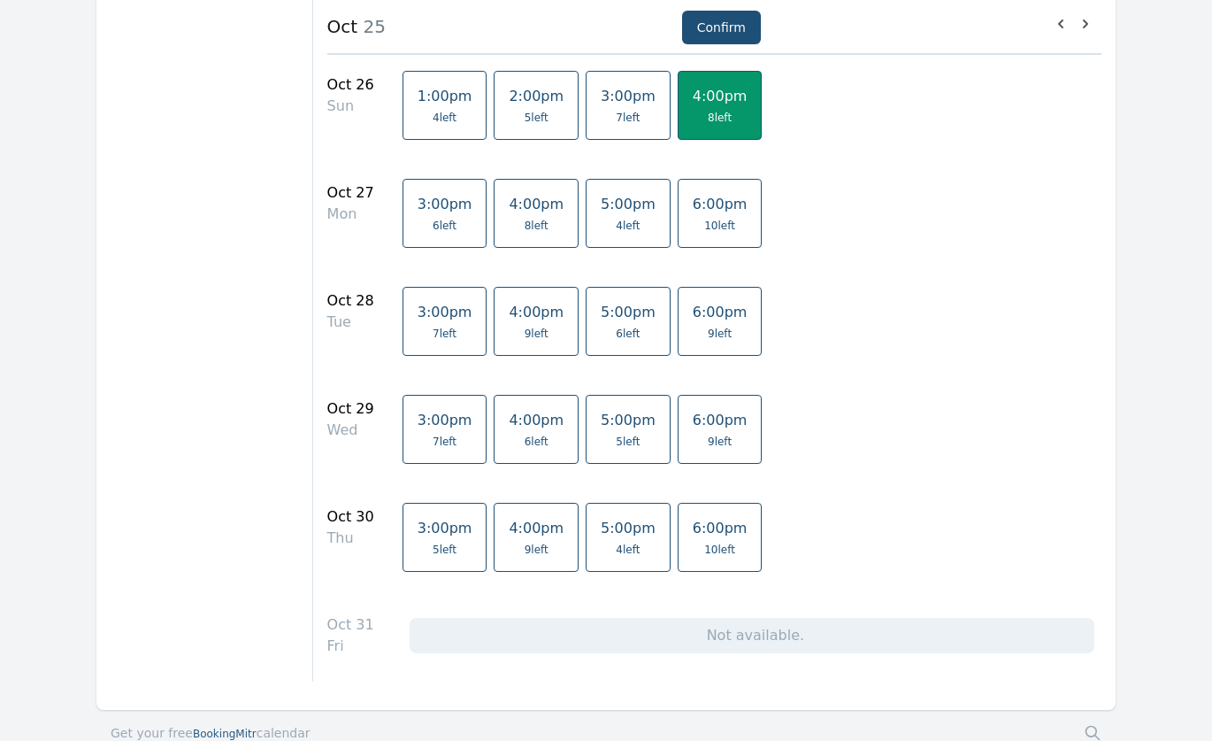
click at [525, 437] on span "6 left" at bounding box center [537, 441] width 24 height 14
click at [511, 534] on span "4:00pm" at bounding box center [536, 527] width 55 height 17
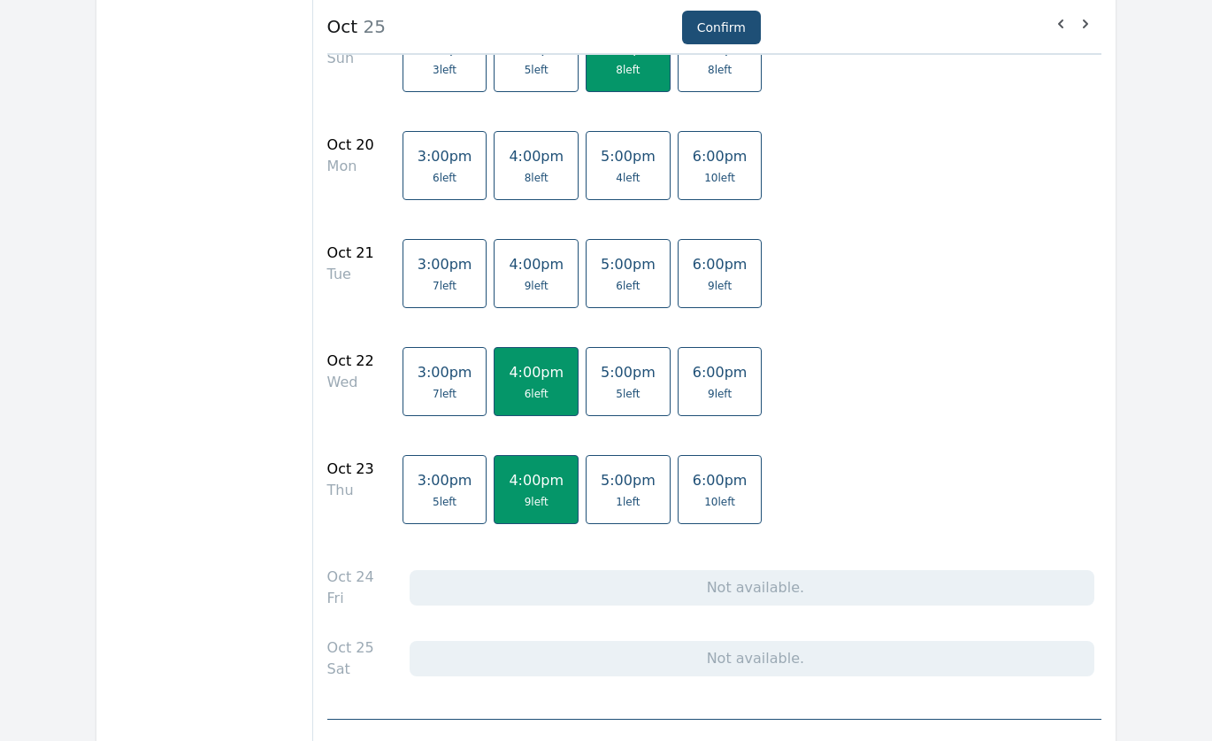
scroll to position [2057, 0]
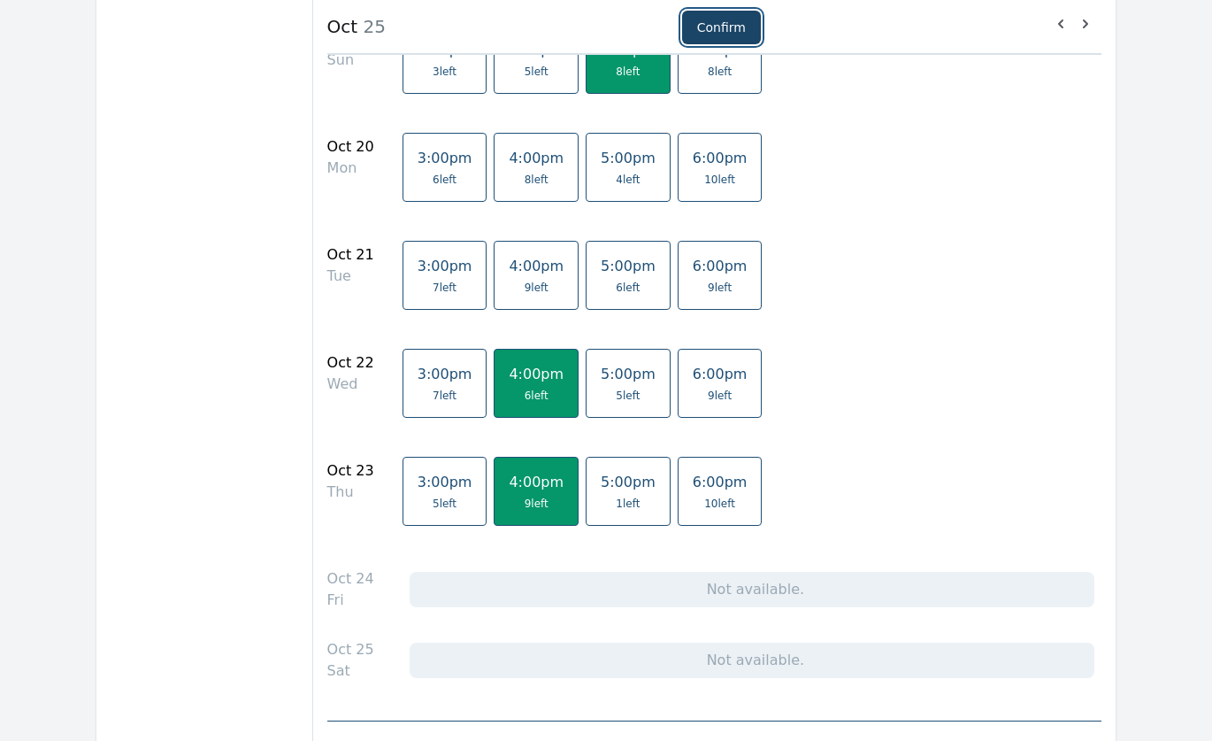
click at [710, 30] on button "Confirm" at bounding box center [721, 28] width 79 height 34
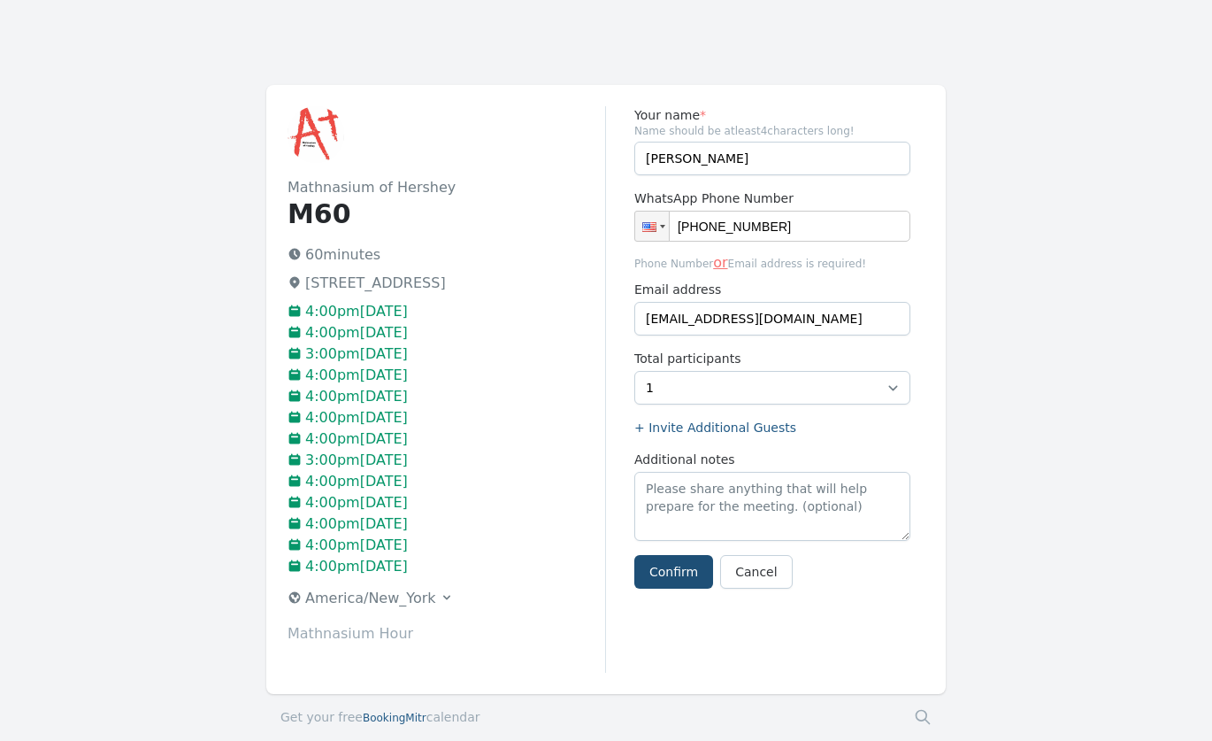
click at [693, 426] on label "+ Invite Additional Guests" at bounding box center [772, 428] width 276 height 18
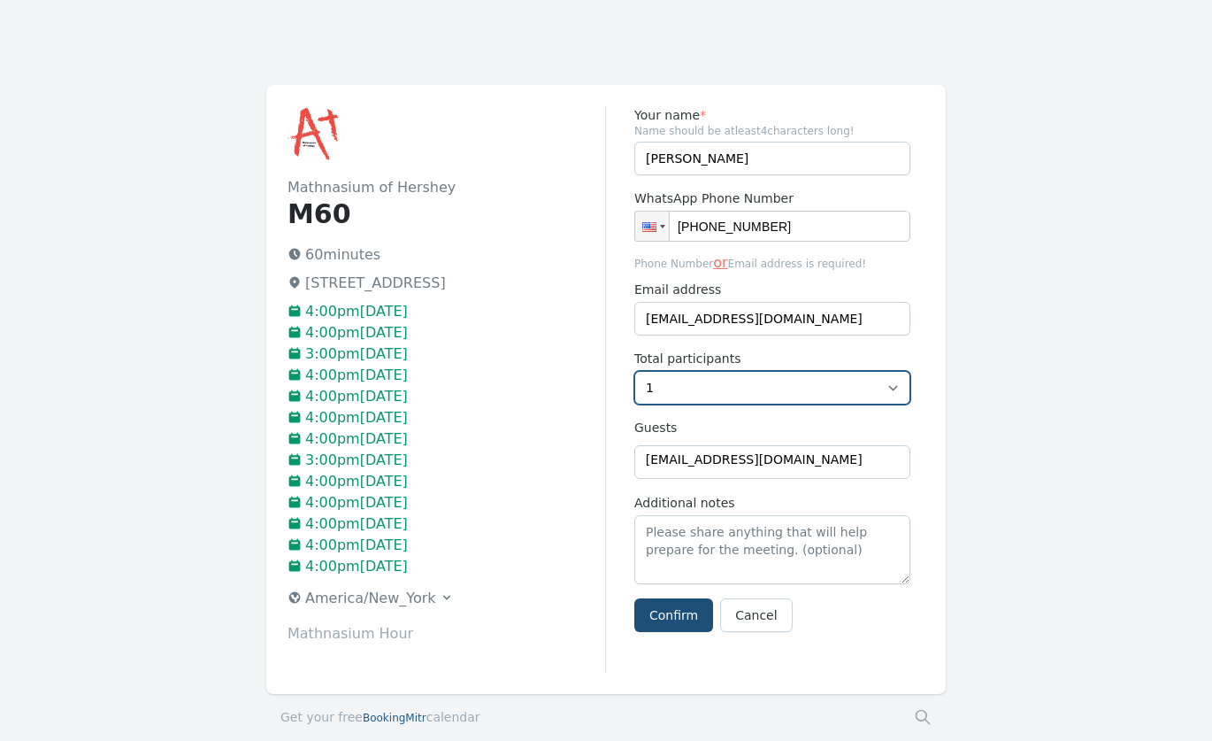
click at [844, 386] on select "1 2 3 4 5" at bounding box center [772, 388] width 276 height 34
select select "2"
click at [634, 371] on select "1 2 3 4 5" at bounding box center [772, 388] width 276 height 34
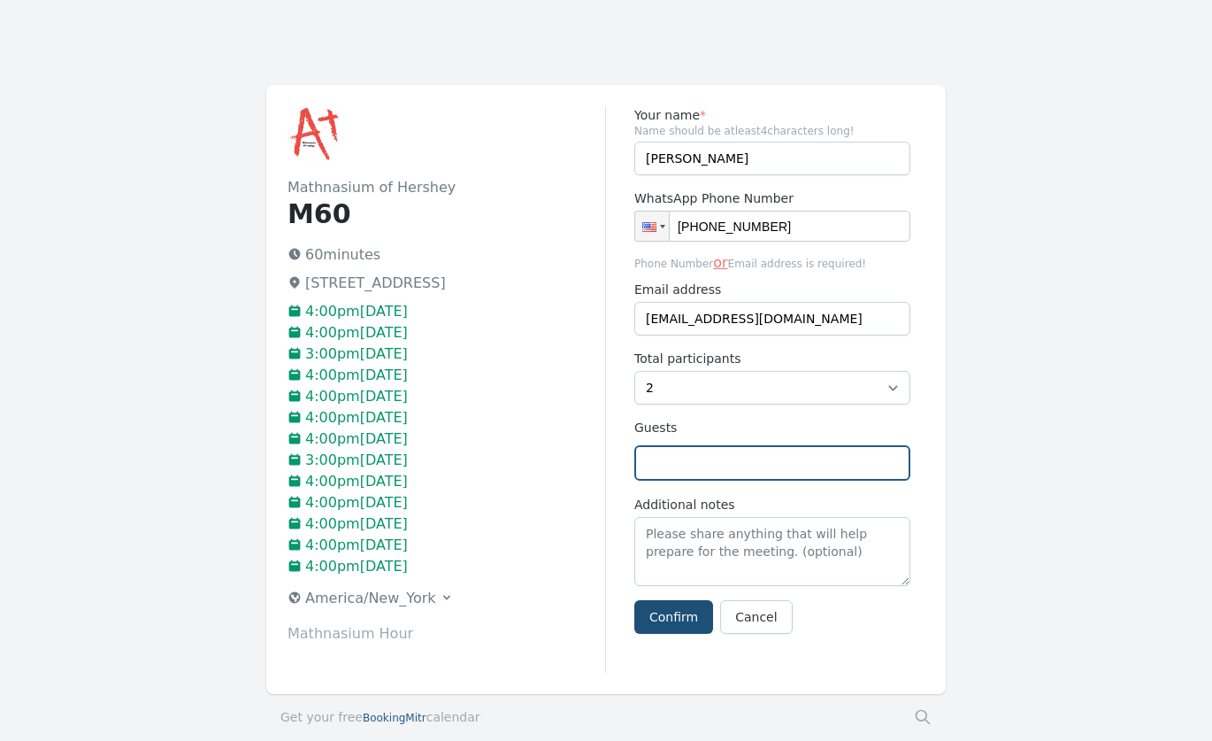
drag, startPoint x: 772, startPoint y: 463, endPoint x: 683, endPoint y: 457, distance: 88.7
click at [683, 457] on input "text" at bounding box center [772, 462] width 276 height 35
type input "[EMAIL_ADDRESS][DOMAIN_NAME]"
click at [664, 619] on form "Your name * Name should be atleast 4 characters long! [PERSON_NAME] WhatsApp Ph…" at bounding box center [772, 369] width 276 height 527
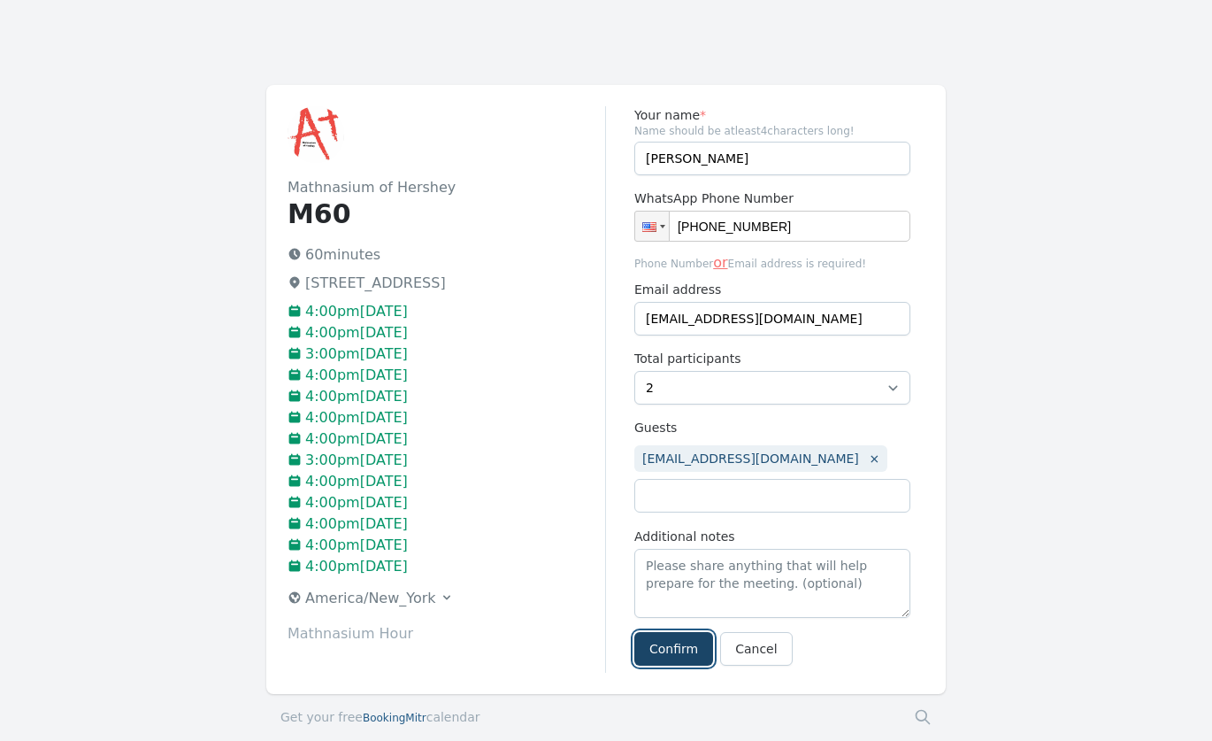
click at [661, 650] on button "Confirm" at bounding box center [673, 649] width 79 height 34
